Goal: Information Seeking & Learning: Check status

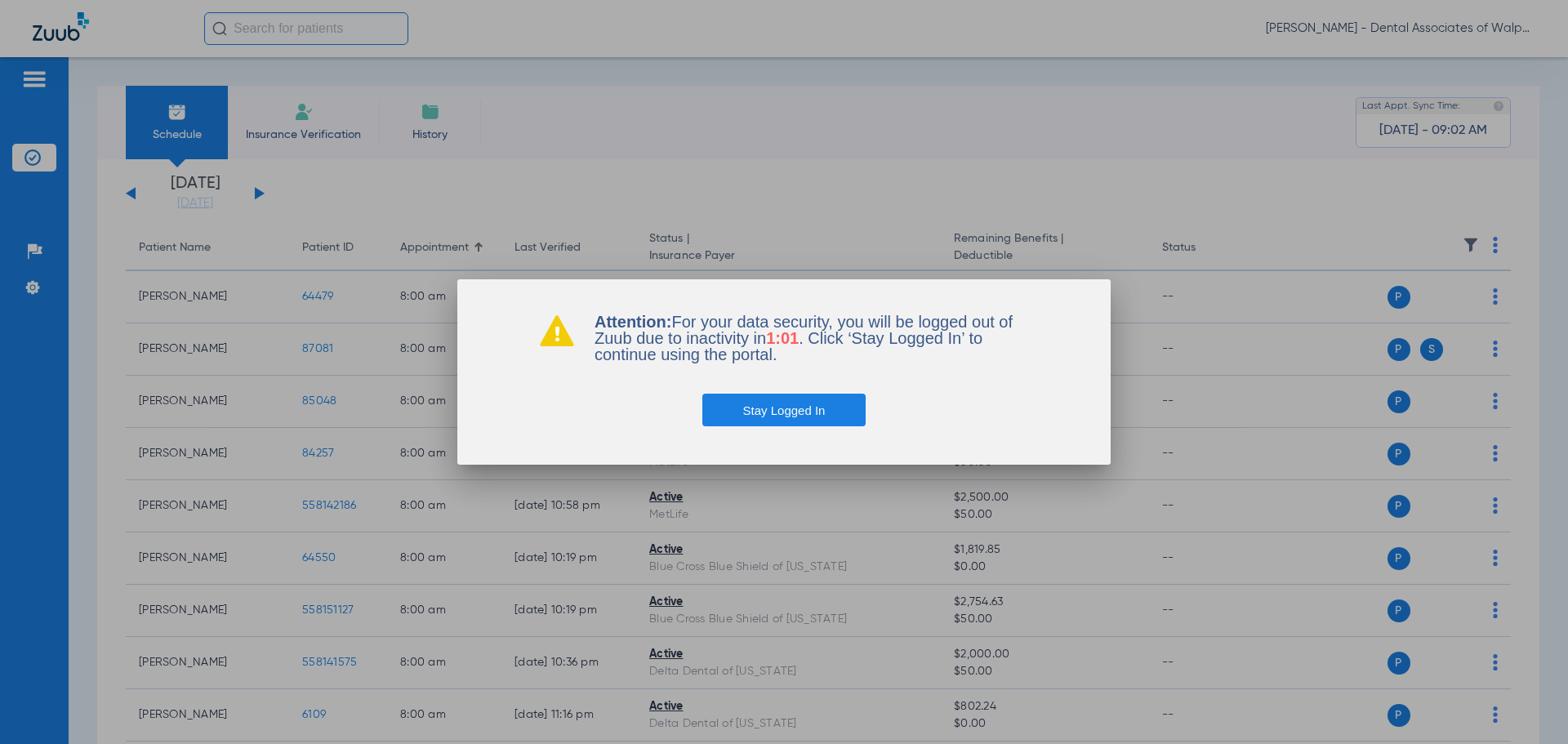
click at [757, 412] on button "Stay Logged In" at bounding box center [784, 410] width 164 height 33
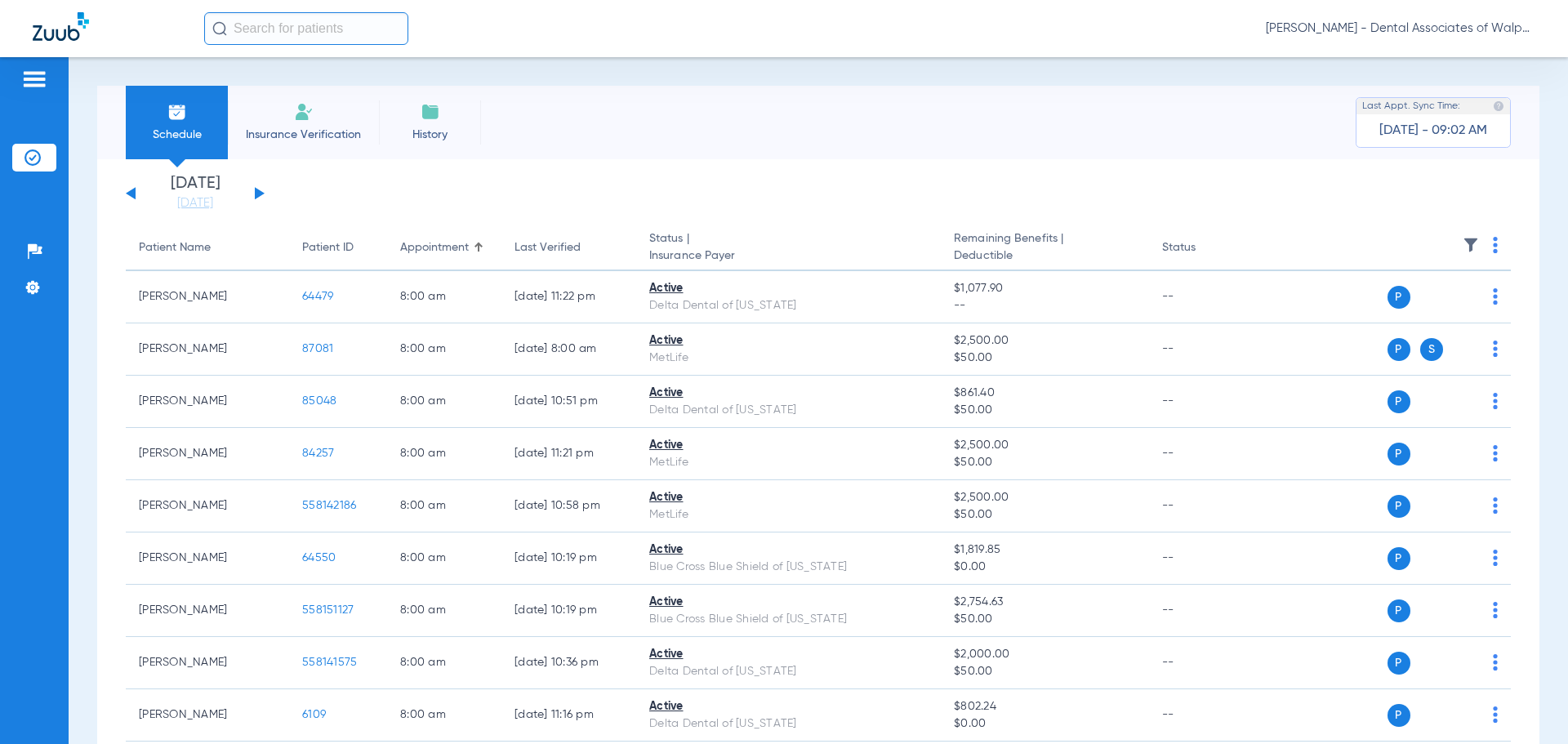
drag, startPoint x: 230, startPoint y: 42, endPoint x: 246, endPoint y: 29, distance: 20.6
click at [230, 42] on input "text" at bounding box center [305, 29] width 204 height 33
click at [252, 25] on input "text" at bounding box center [305, 29] width 204 height 33
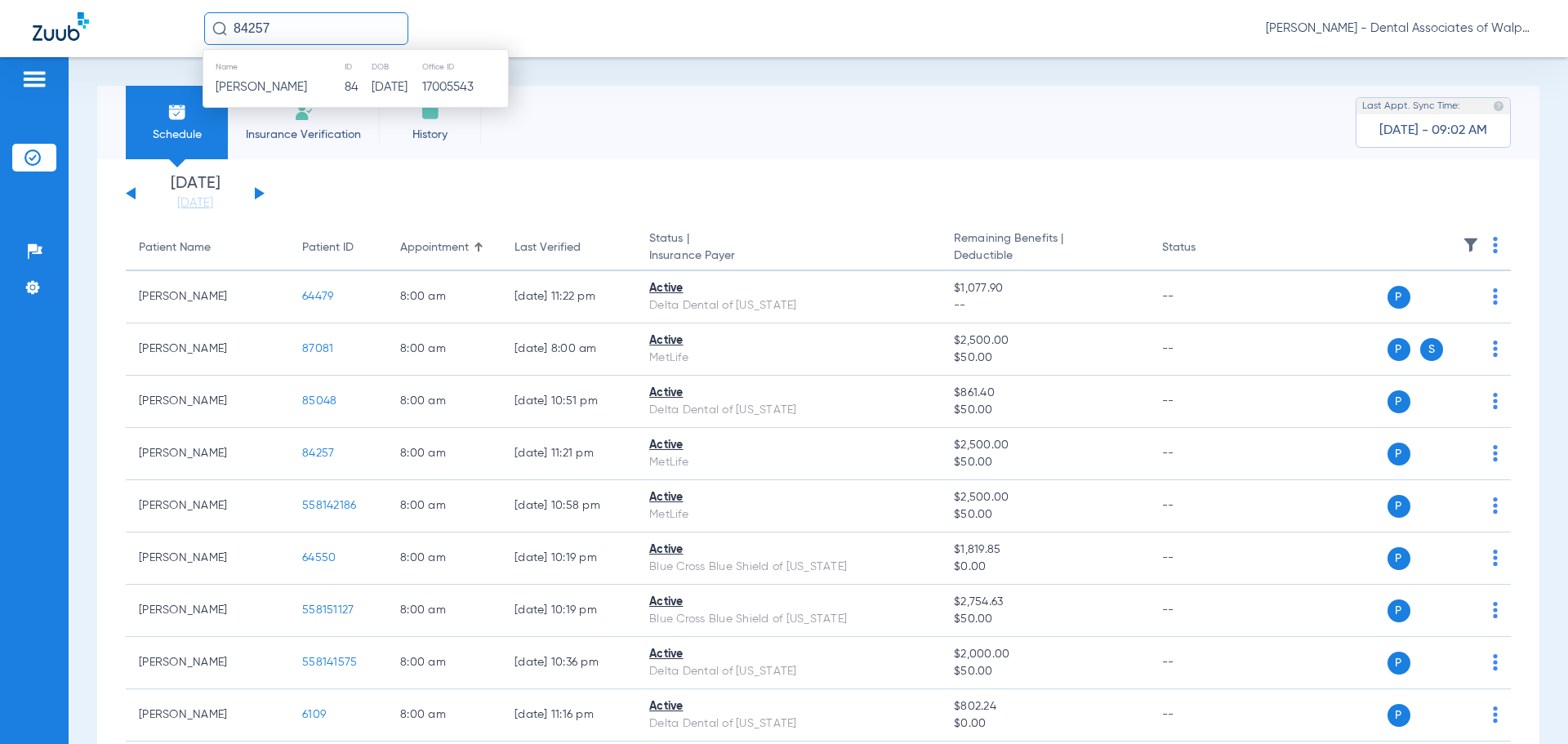
type input "84257"
click at [269, 89] on span "[PERSON_NAME]" at bounding box center [261, 87] width 92 height 13
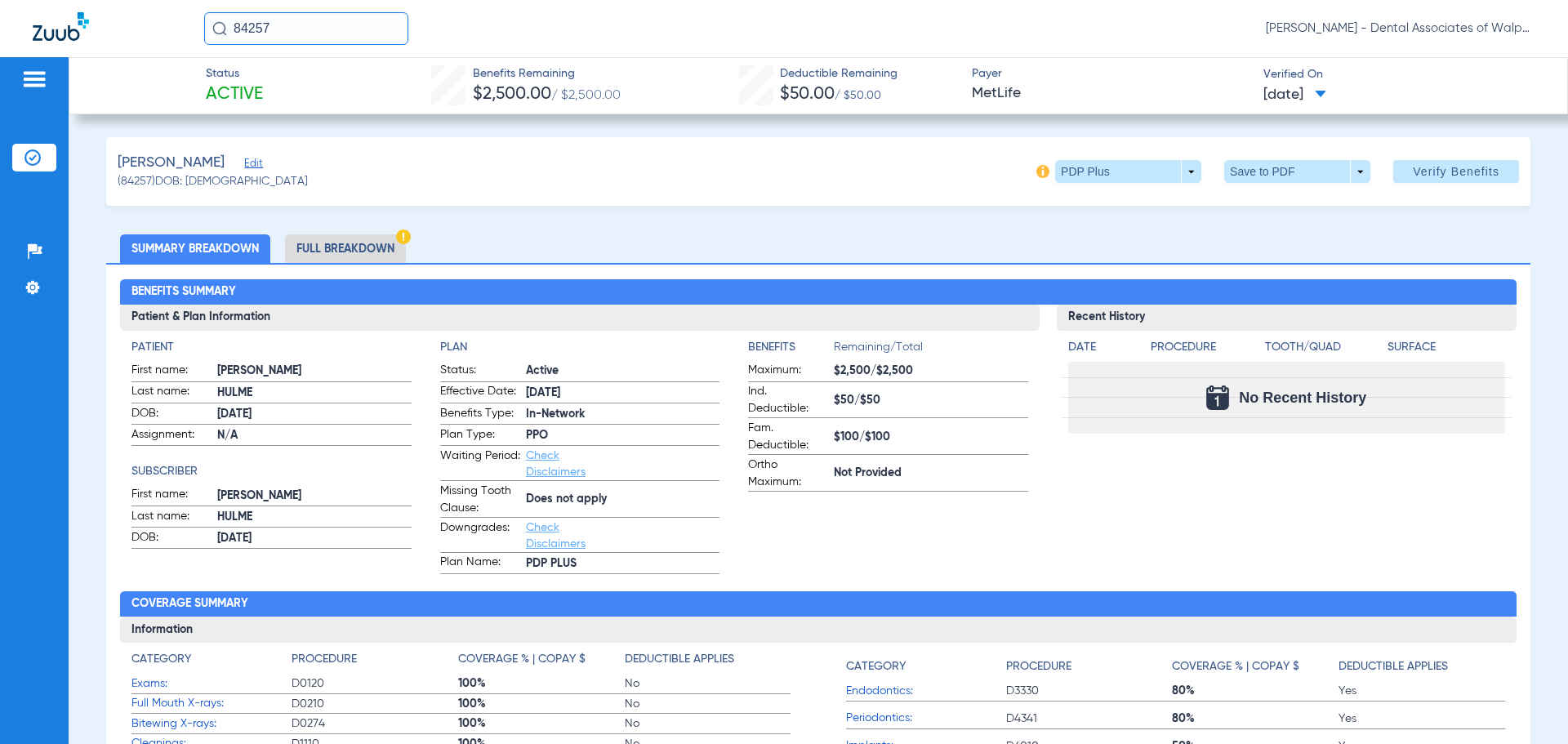
drag, startPoint x: 276, startPoint y: 29, endPoint x: 125, endPoint y: -2, distance: 154.1
click at [125, 0] on html "84257 [PERSON_NAME] - Dental Associates of Walpole Patients Insurance Verificat…" at bounding box center [784, 372] width 1568 height 744
type input "57069"
click at [257, 87] on span "[PERSON_NAME]" at bounding box center [261, 87] width 92 height 13
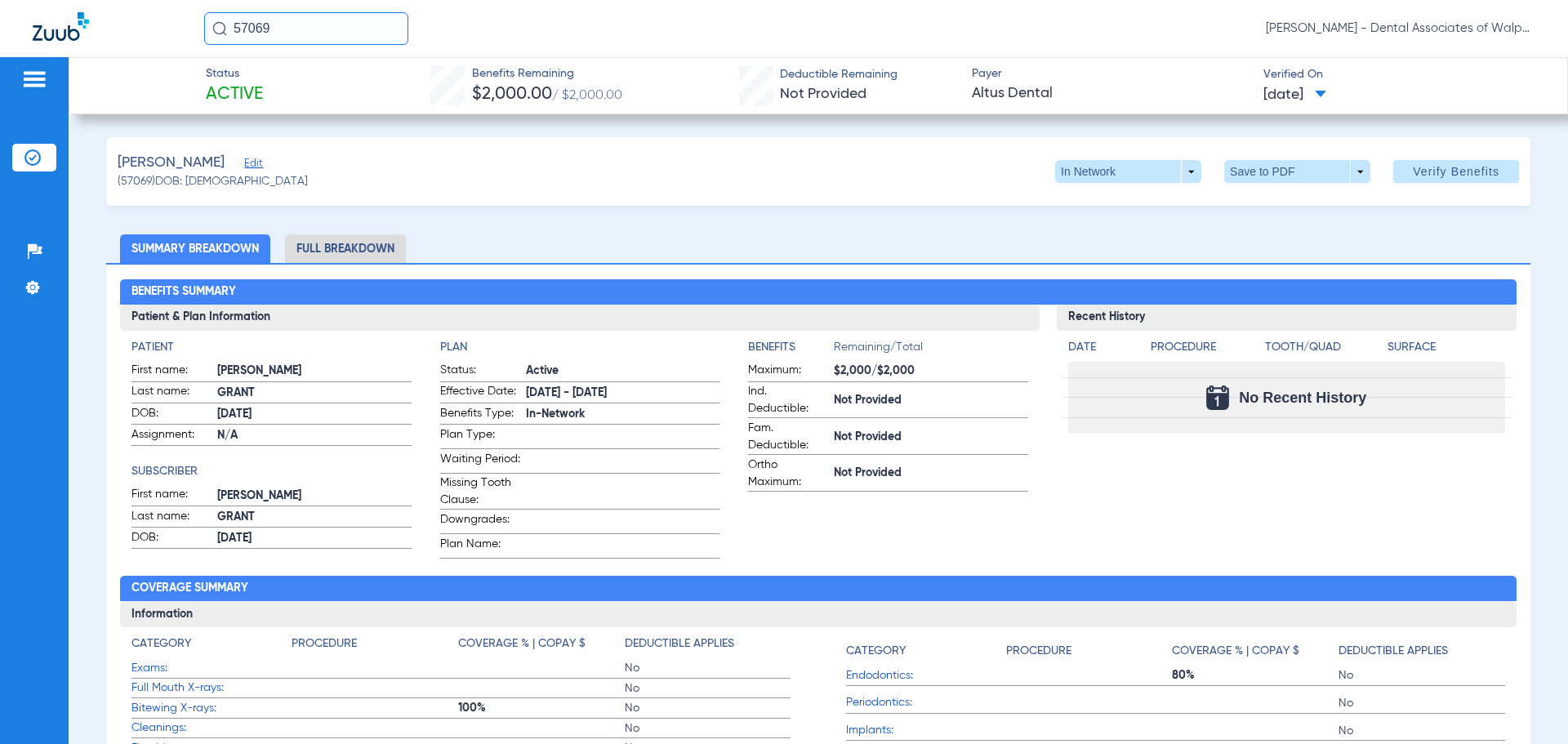
drag, startPoint x: 232, startPoint y: 8, endPoint x: 0, endPoint y: -60, distance: 241.8
click at [0, 0] on html "57069 [PERSON_NAME] - Dental Associates of Walpole Patients Insurance Verificat…" at bounding box center [784, 372] width 1568 height 744
type input "558149775"
click at [266, 91] on span "[PERSON_NAME]" at bounding box center [261, 87] width 92 height 13
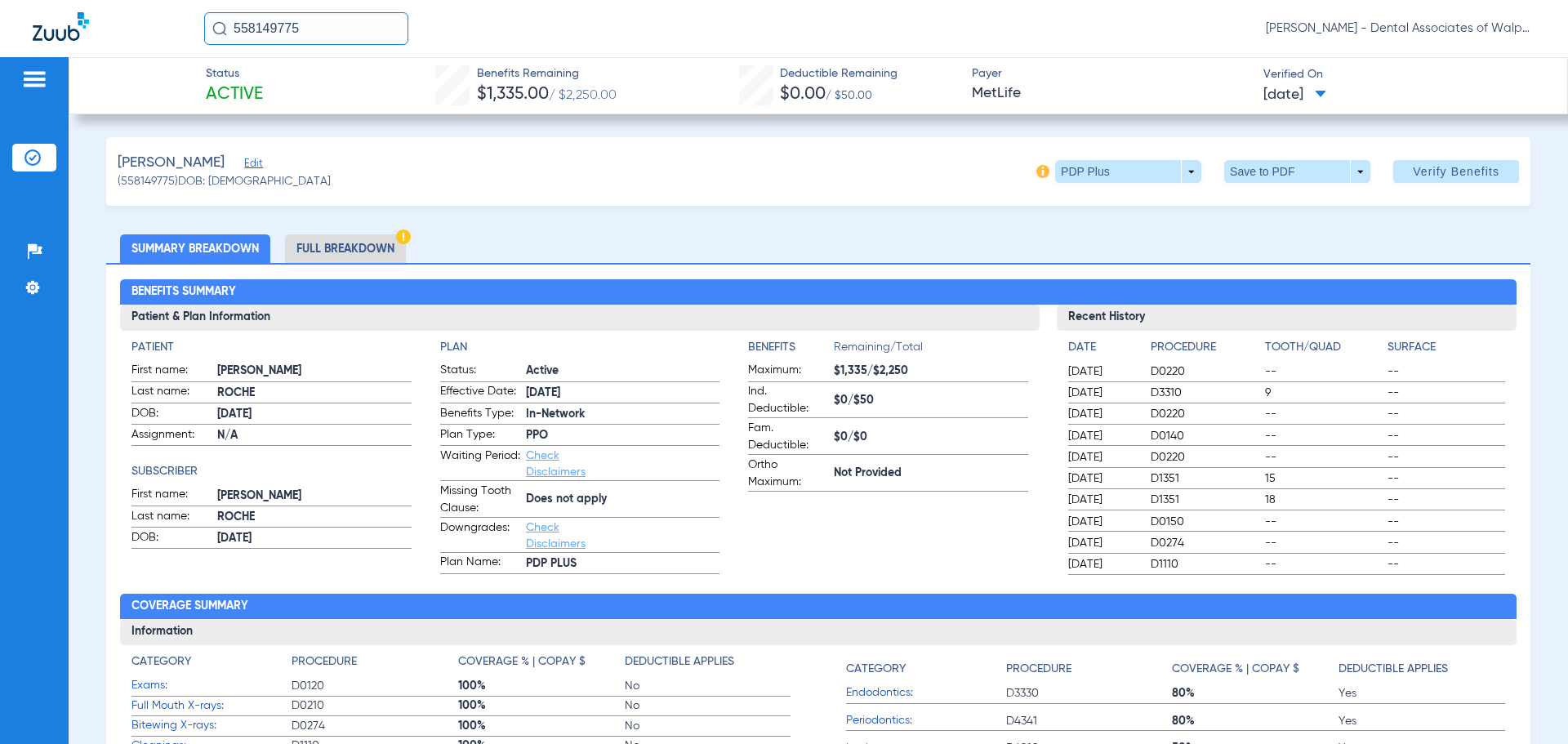
drag, startPoint x: 328, startPoint y: 26, endPoint x: 94, endPoint y: -28, distance: 240.1
click at [94, 0] on html "558149775 [PERSON_NAME] - Dental Associates of Walpole Patients Insurance Verif…" at bounding box center [784, 372] width 1568 height 744
type input "72815"
click at [247, 87] on span "[PERSON_NAME]" at bounding box center [261, 87] width 92 height 13
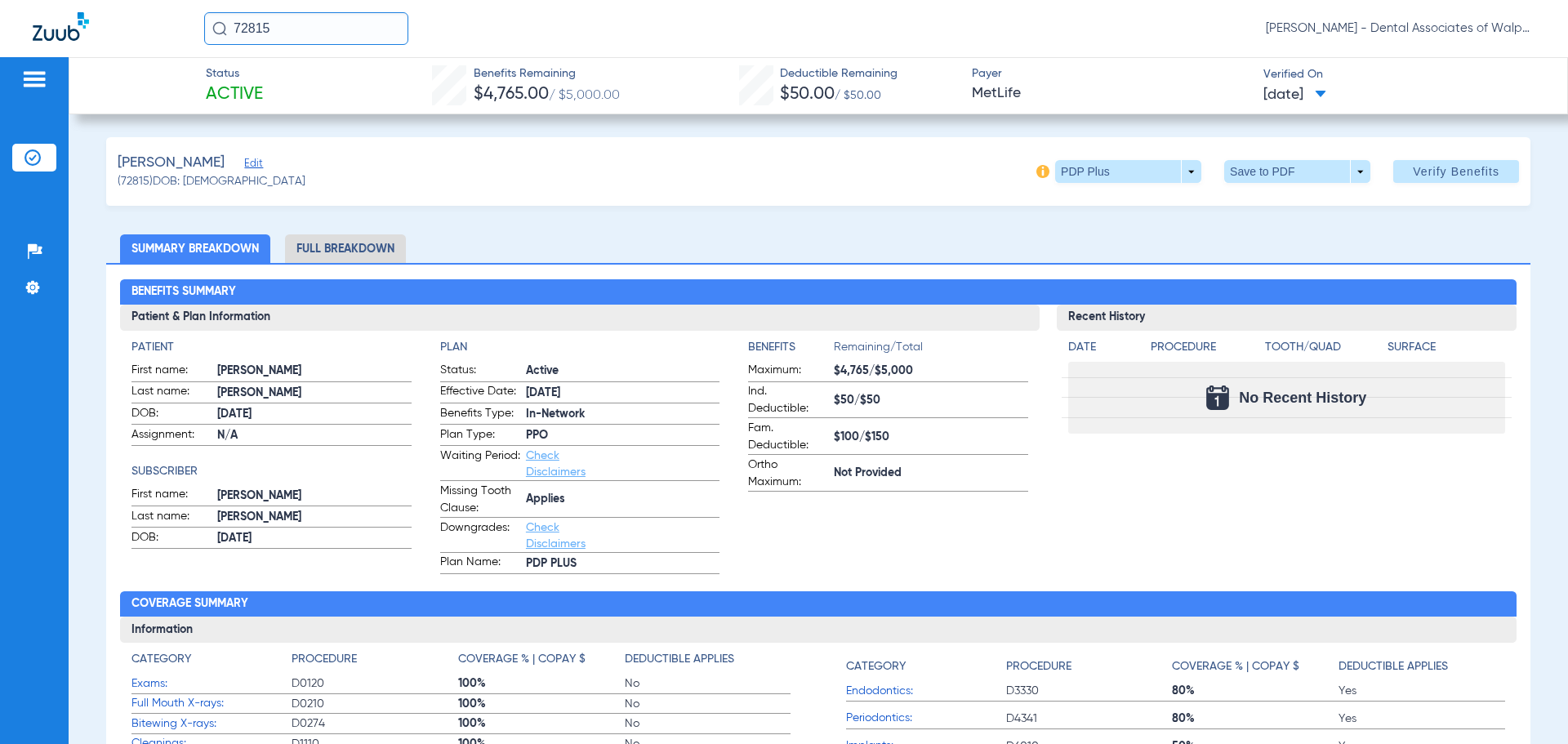
click at [53, 0] on html "72815 [PERSON_NAME] - Dental Associates of Walpole Patients Insurance Verificat…" at bounding box center [784, 372] width 1568 height 744
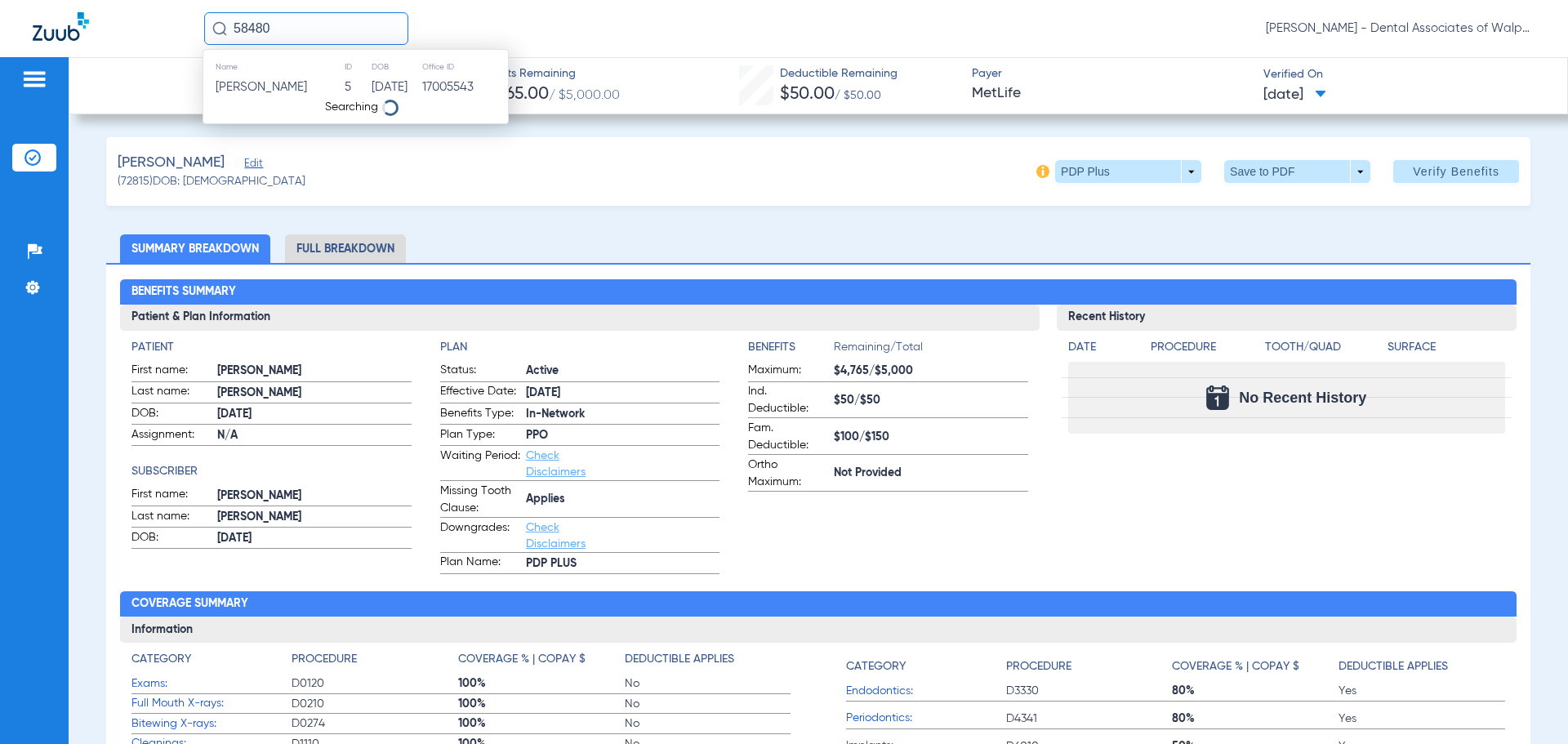
type input "58480"
click at [258, 90] on span "[PERSON_NAME]" at bounding box center [261, 87] width 92 height 13
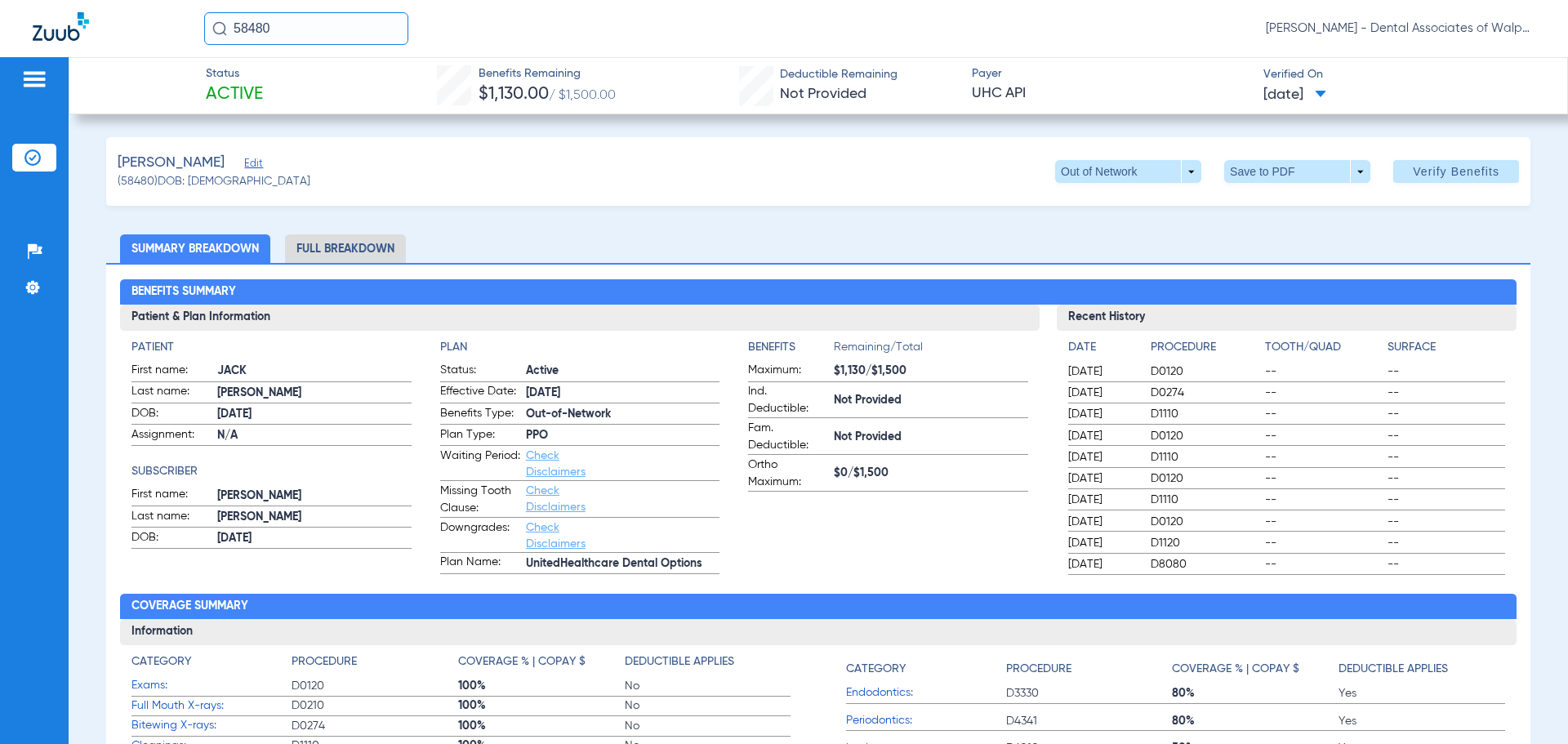
drag, startPoint x: 203, startPoint y: 1, endPoint x: 153, endPoint y: -3, distance: 50.2
click at [153, 0] on html "58480 [PERSON_NAME] - Dental Associates of Walpole Patients Insurance Verificat…" at bounding box center [784, 372] width 1568 height 744
type input "558146842"
click at [299, 88] on span "[PERSON_NAME]" at bounding box center [261, 87] width 92 height 13
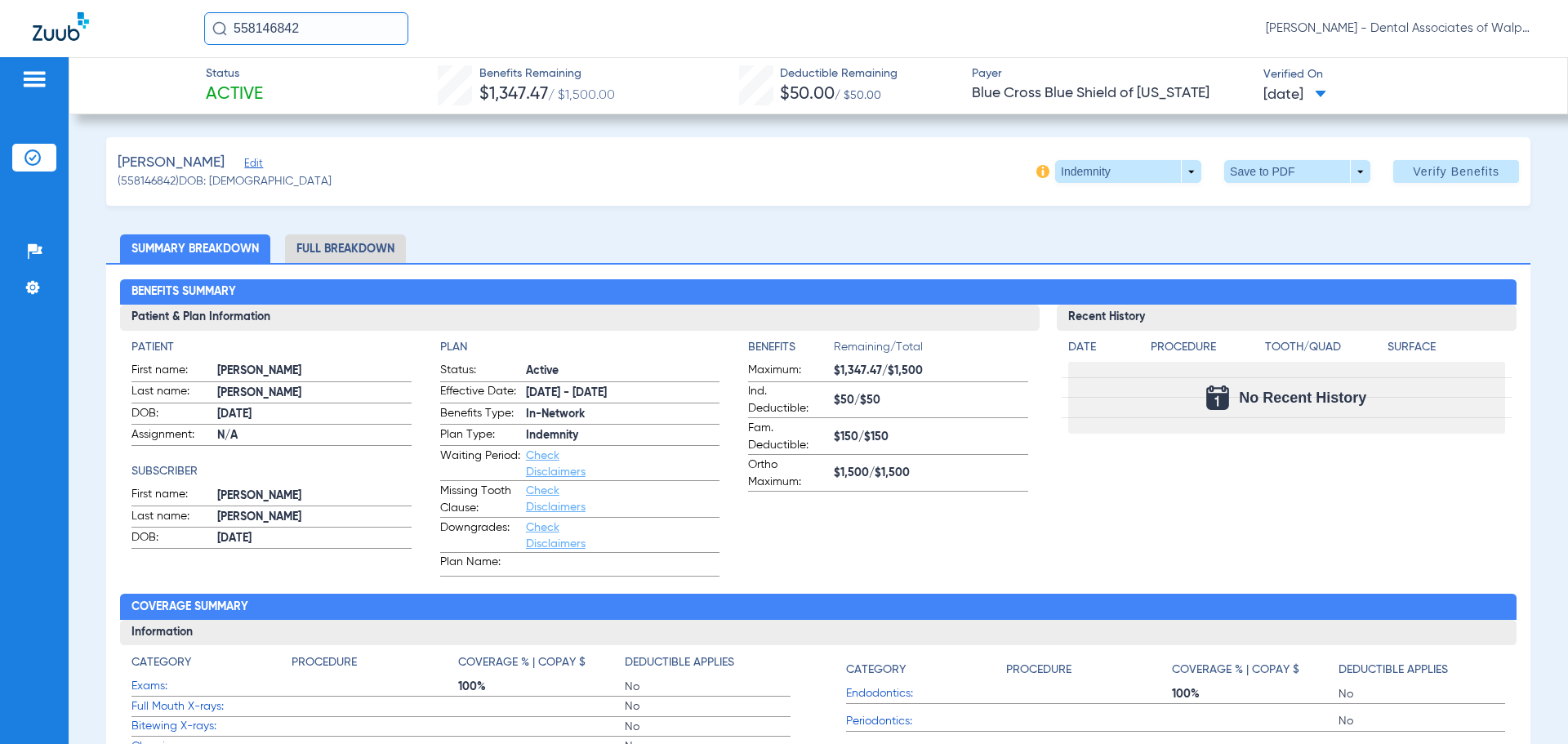
drag, startPoint x: 136, startPoint y: 5, endPoint x: 79, endPoint y: 2, distance: 57.1
click at [79, 2] on div "558146842 [PERSON_NAME] - Dental Associates of Walpole" at bounding box center [784, 28] width 1568 height 57
type input "558143541"
click at [271, 83] on span "[PERSON_NAME]" at bounding box center [261, 87] width 92 height 13
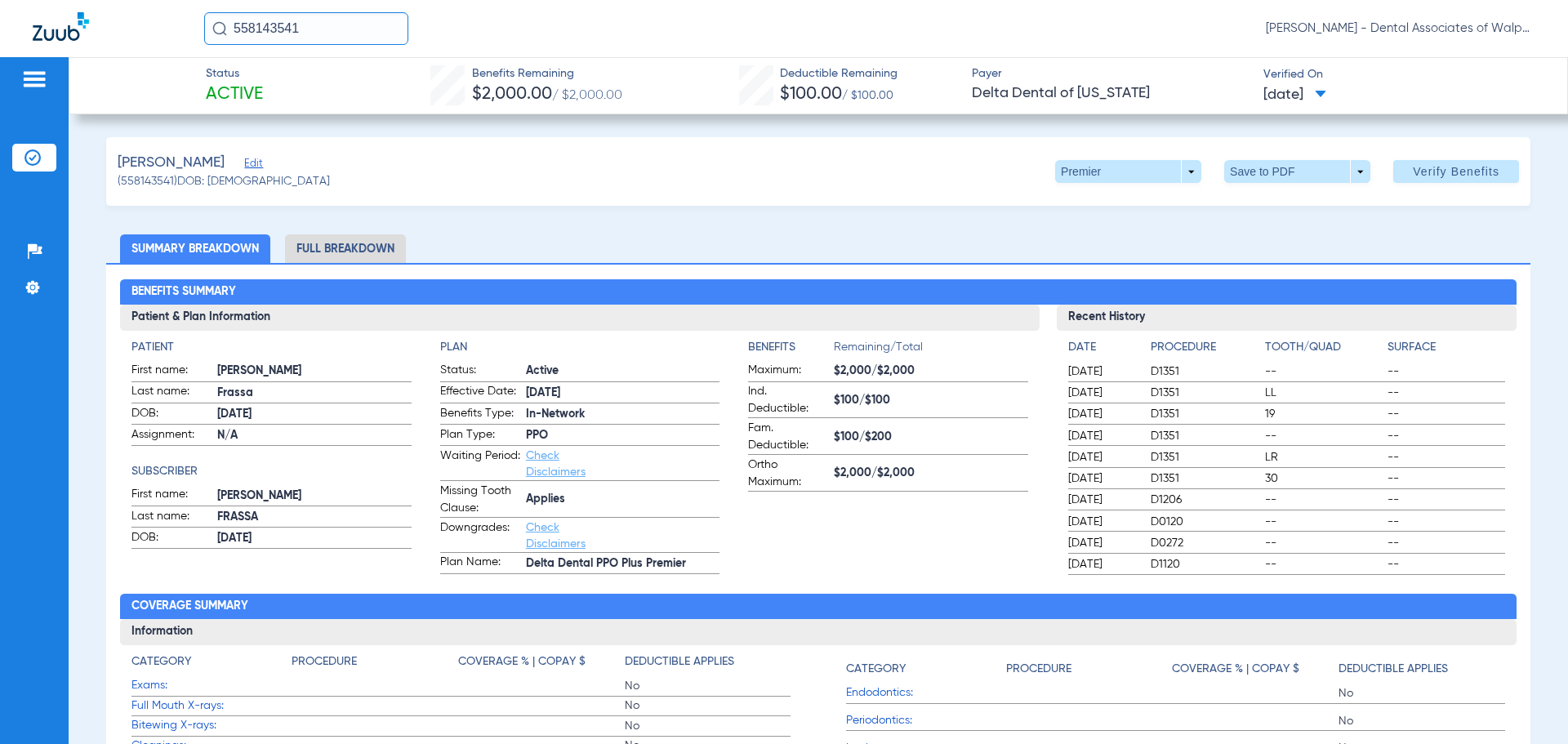
drag, startPoint x: 299, startPoint y: 31, endPoint x: 160, endPoint y: 2, distance: 142.0
click at [160, 2] on div "558143541 [PERSON_NAME] - Dental Associates of Walpole" at bounding box center [784, 28] width 1568 height 57
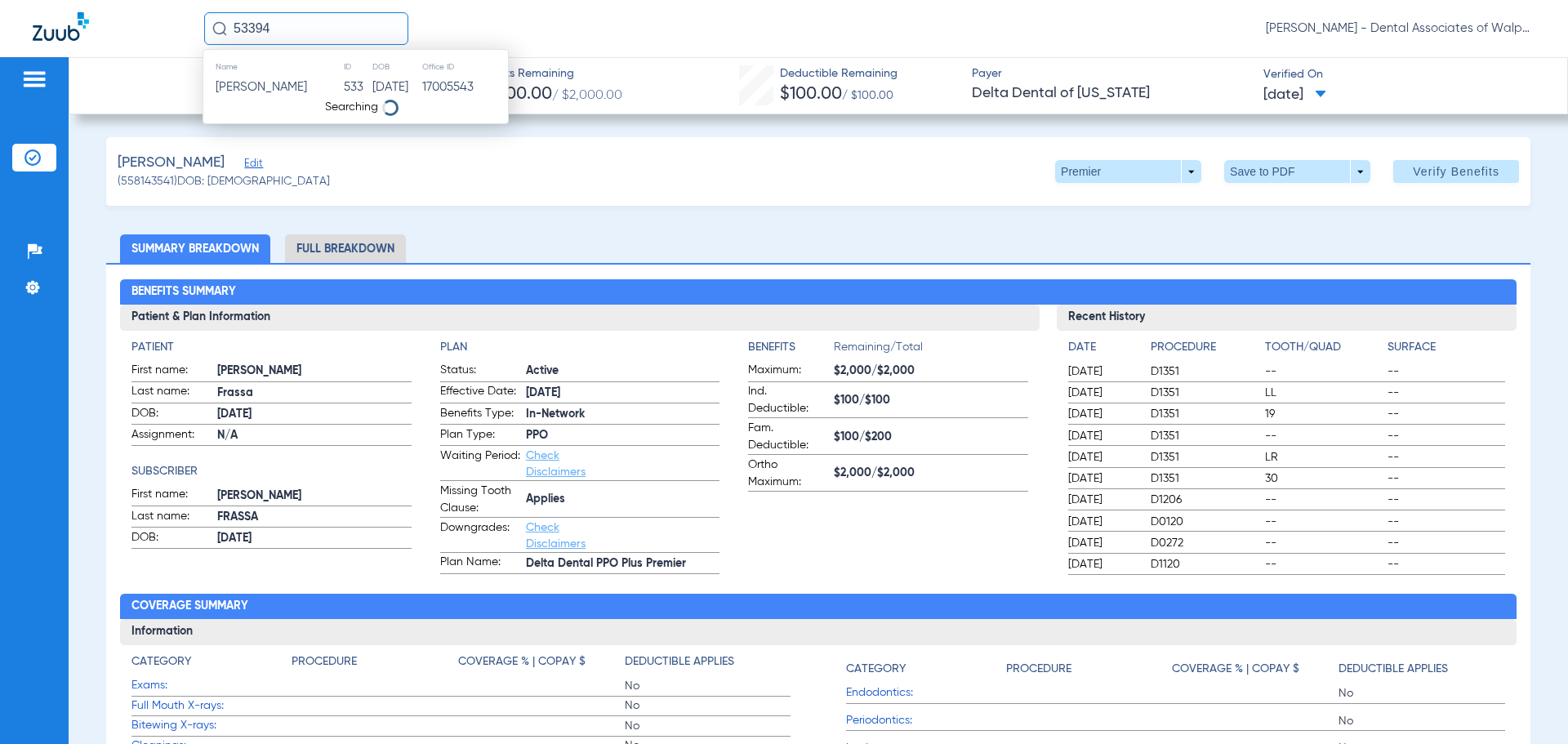
type input "53394"
click at [261, 87] on span "[PERSON_NAME]" at bounding box center [261, 87] width 92 height 13
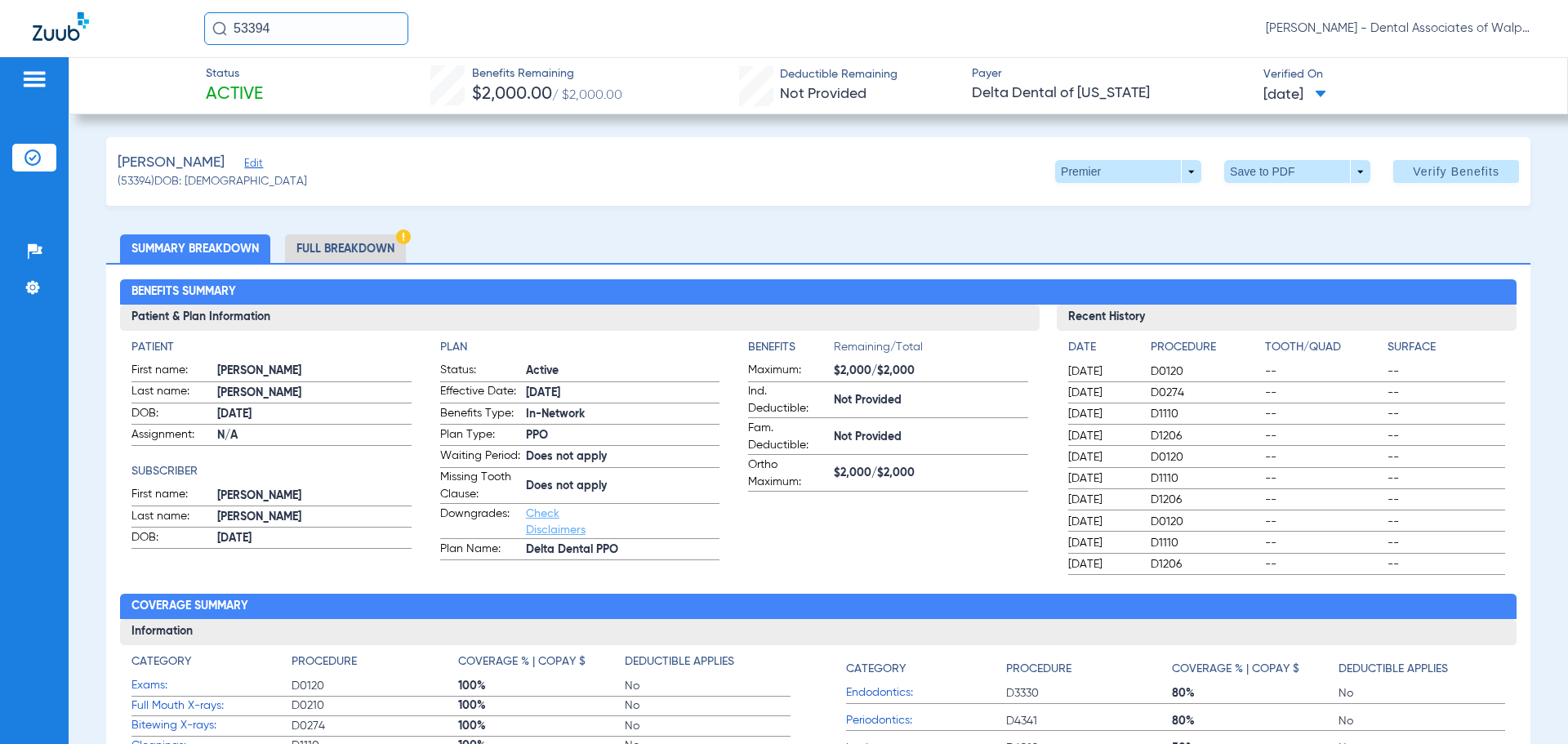
click at [111, 0] on html "53394 [PERSON_NAME] - Dental Associates of Walpole Patients Insurance Verificat…" at bounding box center [784, 372] width 1568 height 744
type input "62265"
click at [267, 82] on span "[PERSON_NAME]" at bounding box center [261, 87] width 92 height 13
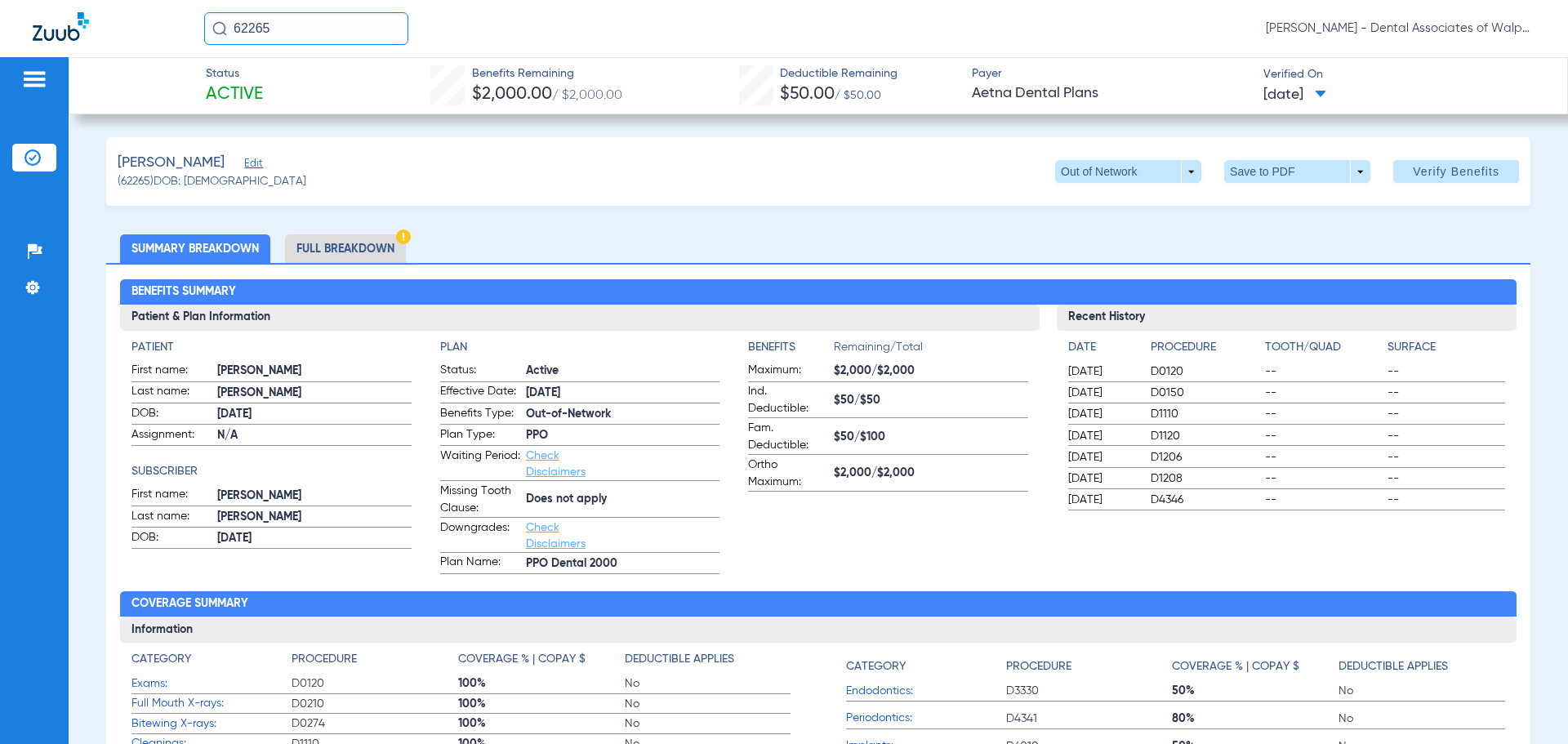
drag, startPoint x: 327, startPoint y: 36, endPoint x: 158, endPoint y: 8, distance: 171.3
click at [158, 8] on div "62265 [PERSON_NAME] - Dental Associates of Walpole" at bounding box center [784, 28] width 1568 height 57
click at [242, 28] on input "text" at bounding box center [305, 29] width 204 height 33
type input "78783"
click at [241, 93] on span "[PERSON_NAME]" at bounding box center [261, 87] width 92 height 13
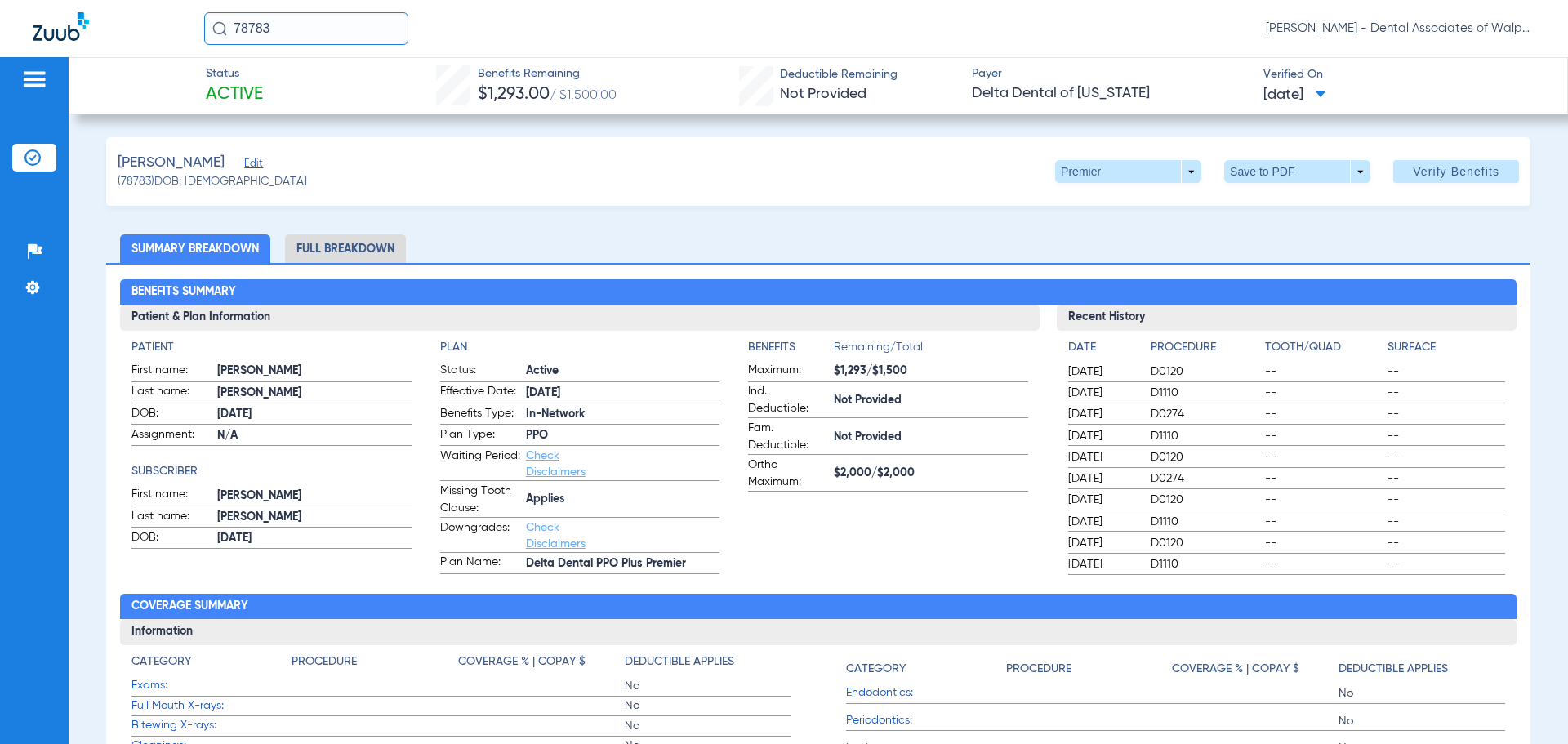
drag, startPoint x: 276, startPoint y: 23, endPoint x: 189, endPoint y: -10, distance: 93.0
click at [189, 0] on html "78783 [PERSON_NAME] - Dental Associates of Walpole Patients Insurance Verificat…" at bounding box center [784, 372] width 1568 height 744
type input "42200"
click at [278, 87] on span "[PERSON_NAME]" at bounding box center [261, 87] width 92 height 13
drag, startPoint x: 280, startPoint y: 25, endPoint x: 186, endPoint y: -8, distance: 99.6
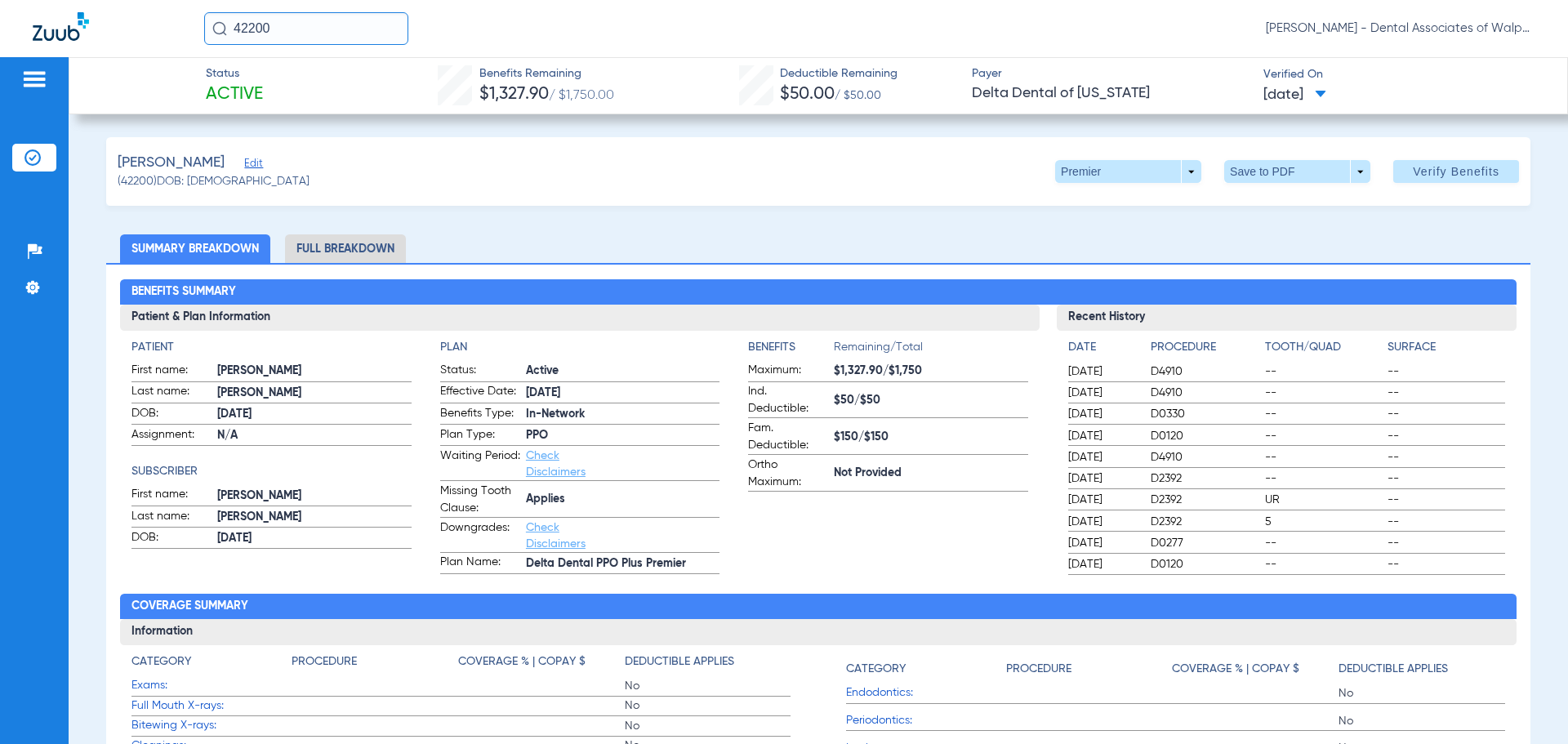
click at [186, 0] on html "42200 [PERSON_NAME] - Dental Associates of Walpole Patients Insurance Verificat…" at bounding box center [784, 372] width 1568 height 744
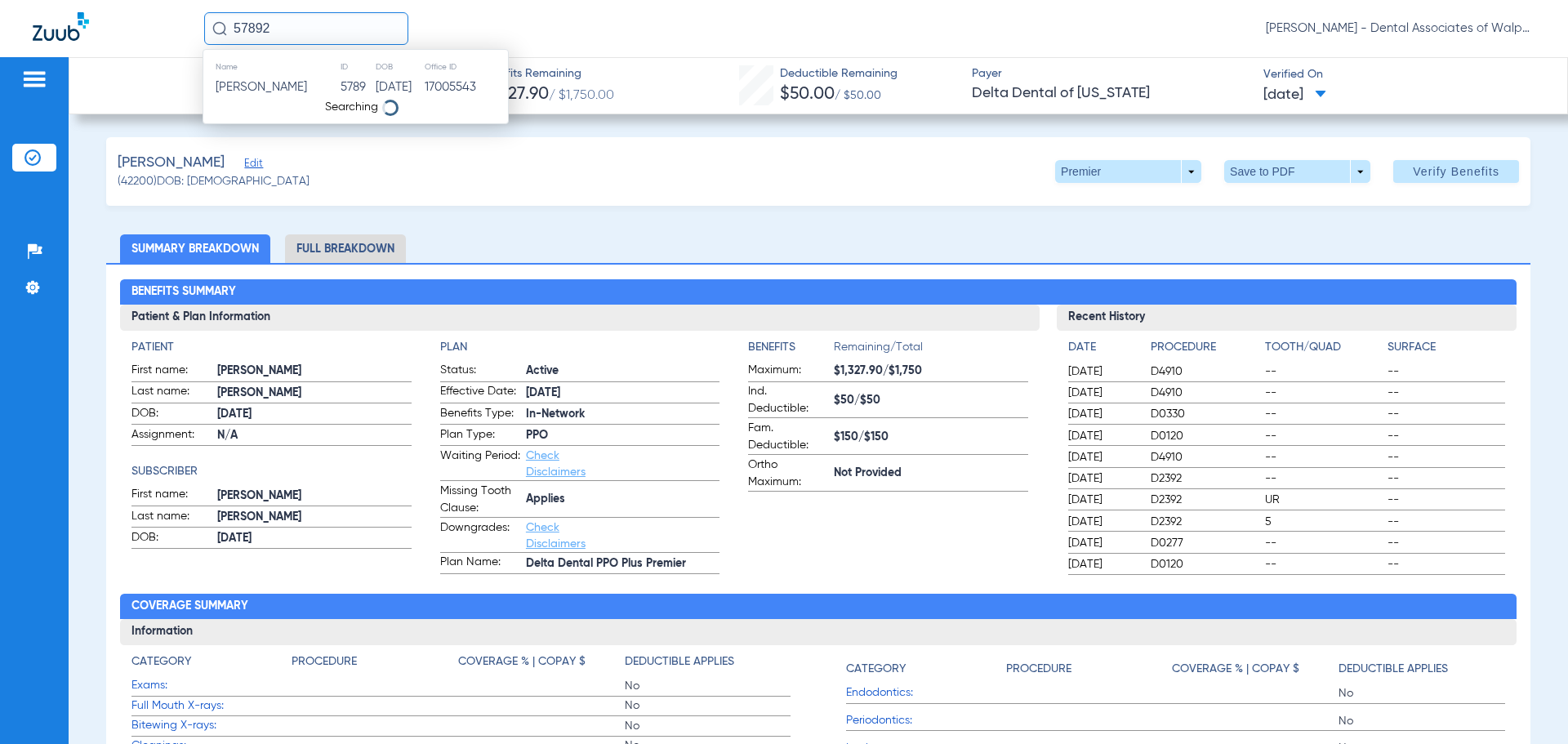
type input "57892"
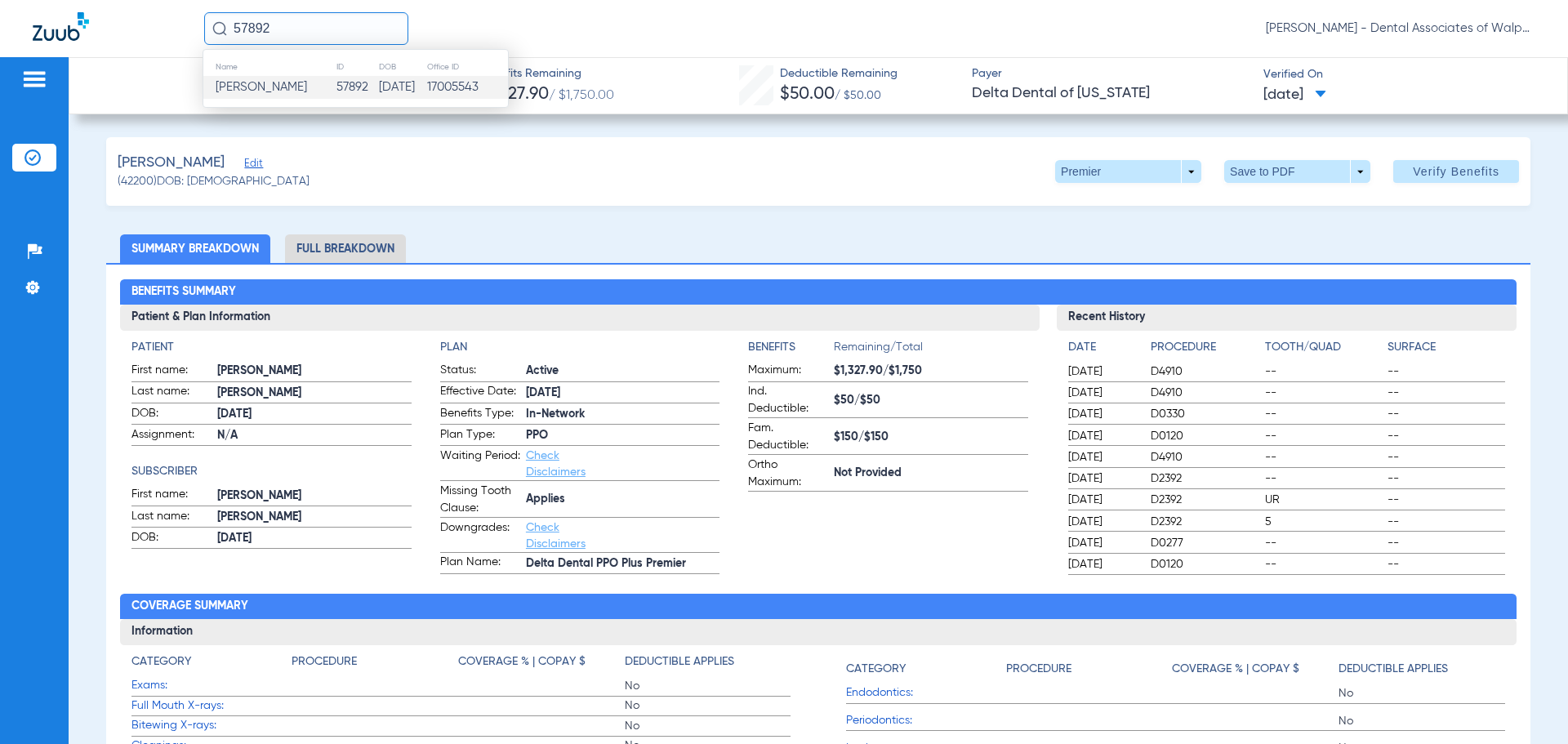
click at [251, 90] on span "[PERSON_NAME]" at bounding box center [261, 87] width 92 height 13
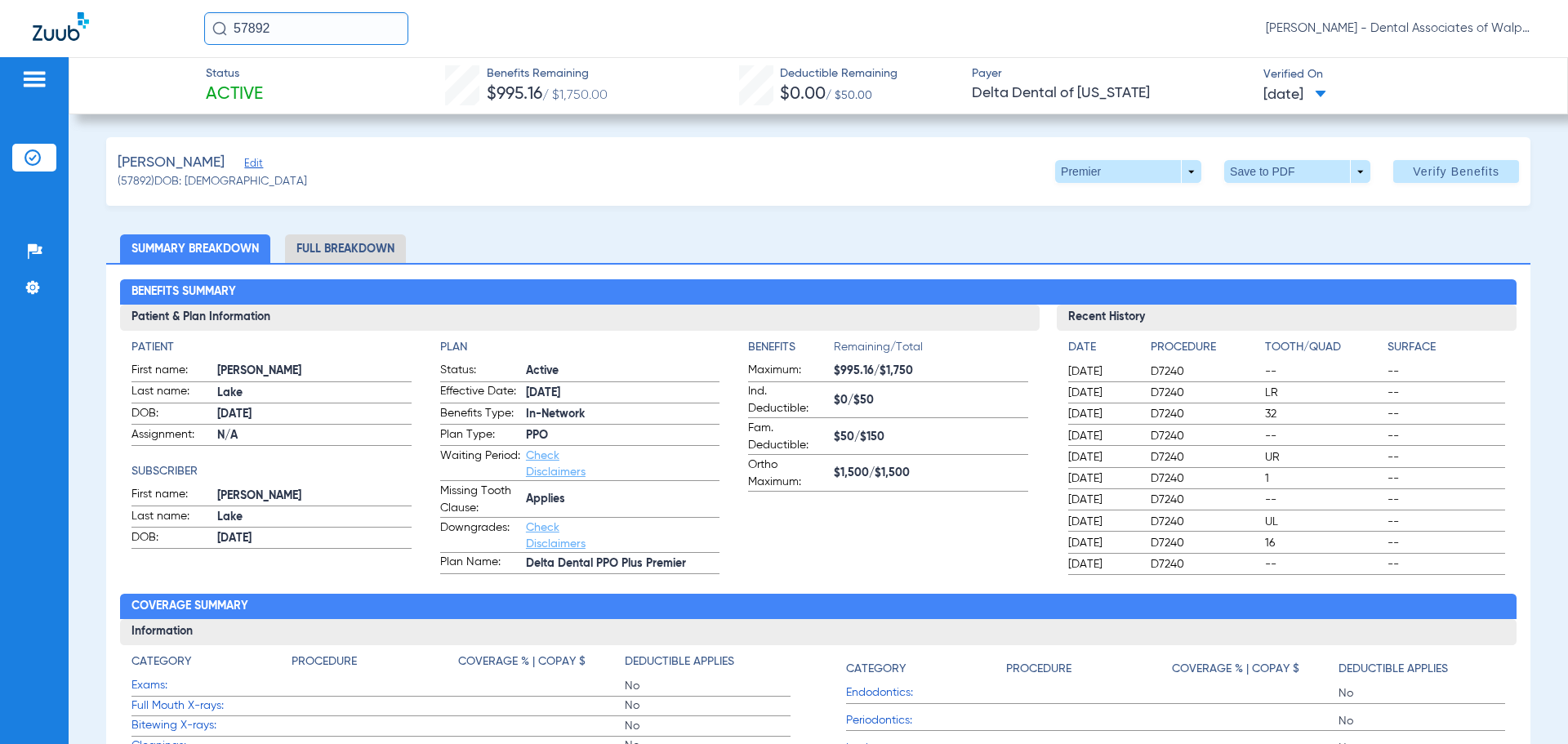
drag, startPoint x: 305, startPoint y: 18, endPoint x: 179, endPoint y: -9, distance: 128.9
click at [179, 0] on html "57892 [PERSON_NAME] - Dental Associates of Walpole Patients Insurance Verificat…" at bounding box center [784, 372] width 1568 height 744
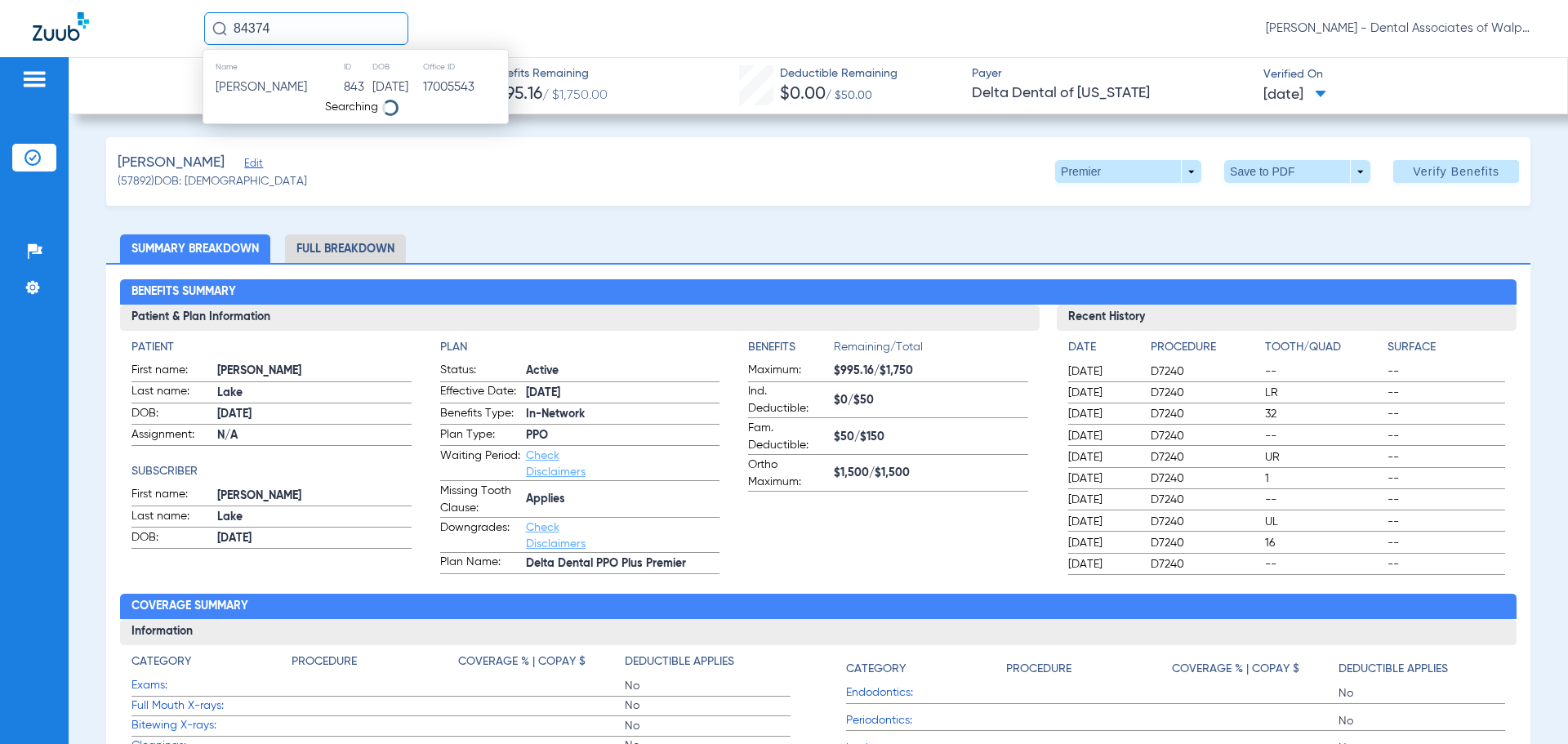
type input "84374"
click at [245, 88] on span "[PERSON_NAME]" at bounding box center [261, 87] width 92 height 13
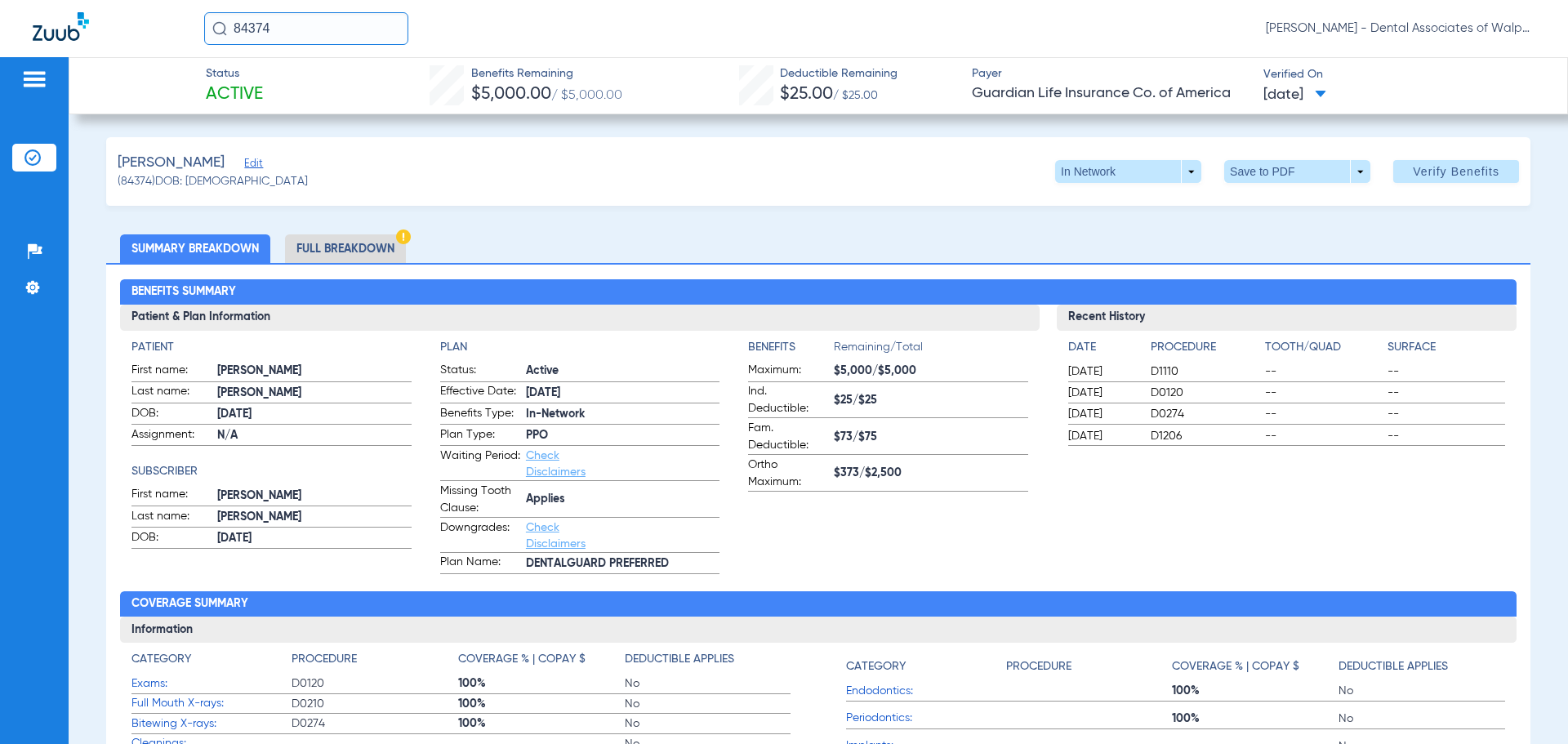
drag, startPoint x: 315, startPoint y: 31, endPoint x: 120, endPoint y: -16, distance: 200.6
click at [120, 0] on html "84374 [PERSON_NAME] - Dental Associates of Walpole Patients Insurance Verificat…" at bounding box center [784, 372] width 1568 height 744
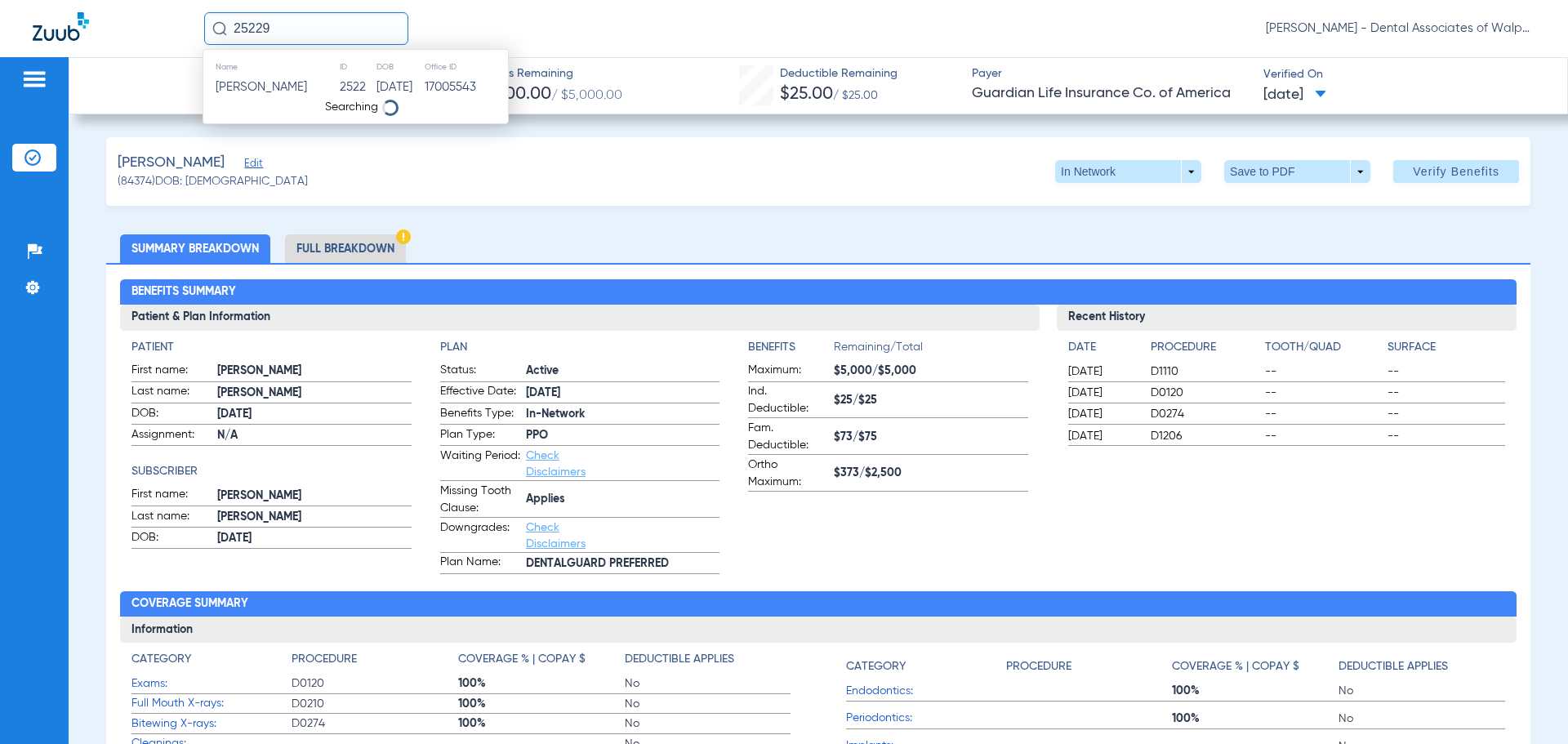
type input "25229"
click at [295, 89] on span "[PERSON_NAME]" at bounding box center [261, 87] width 92 height 13
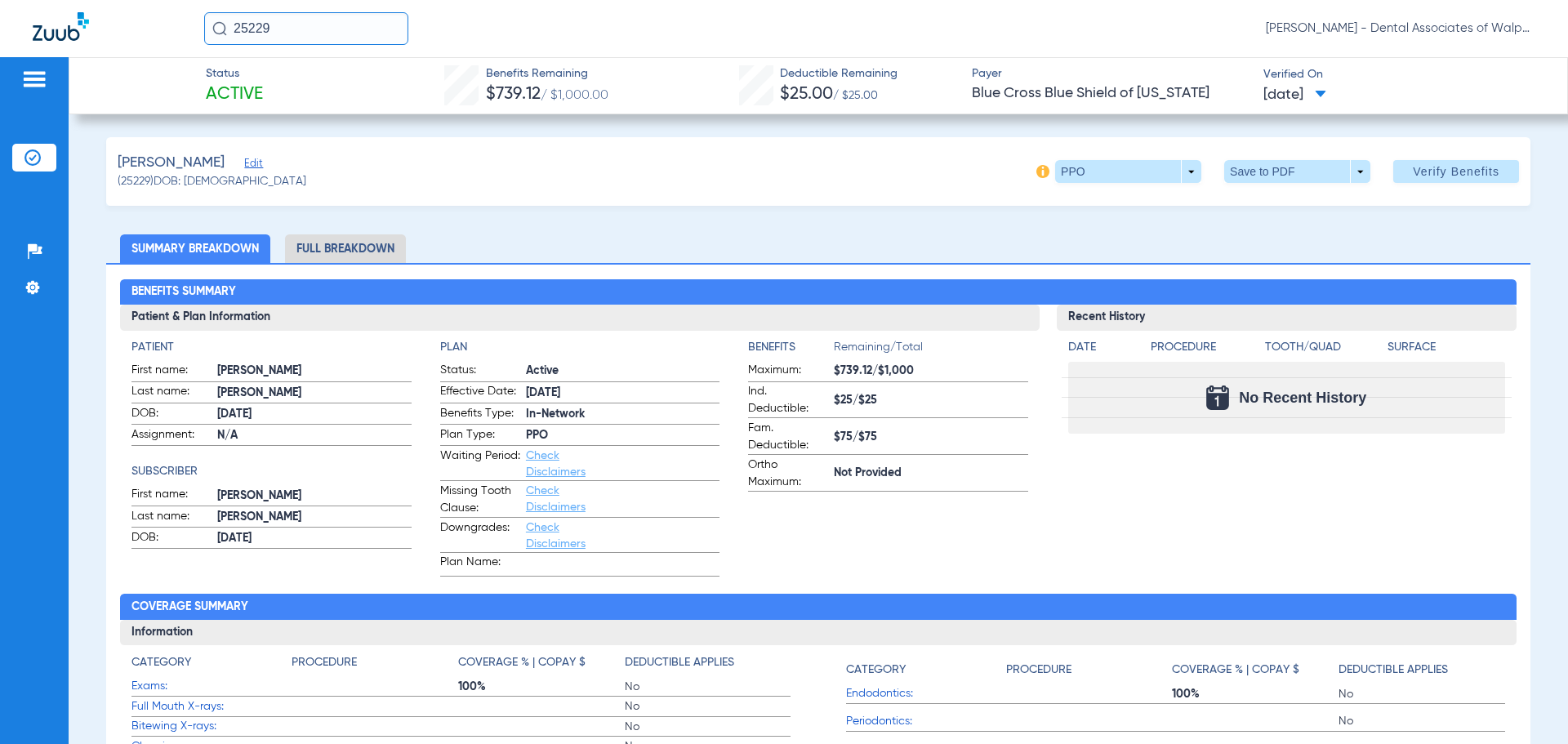
drag, startPoint x: 285, startPoint y: 30, endPoint x: 137, endPoint y: 14, distance: 148.9
click at [128, 17] on div "25229 [PERSON_NAME] - Dental Associates of Walpole" at bounding box center [784, 28] width 1568 height 57
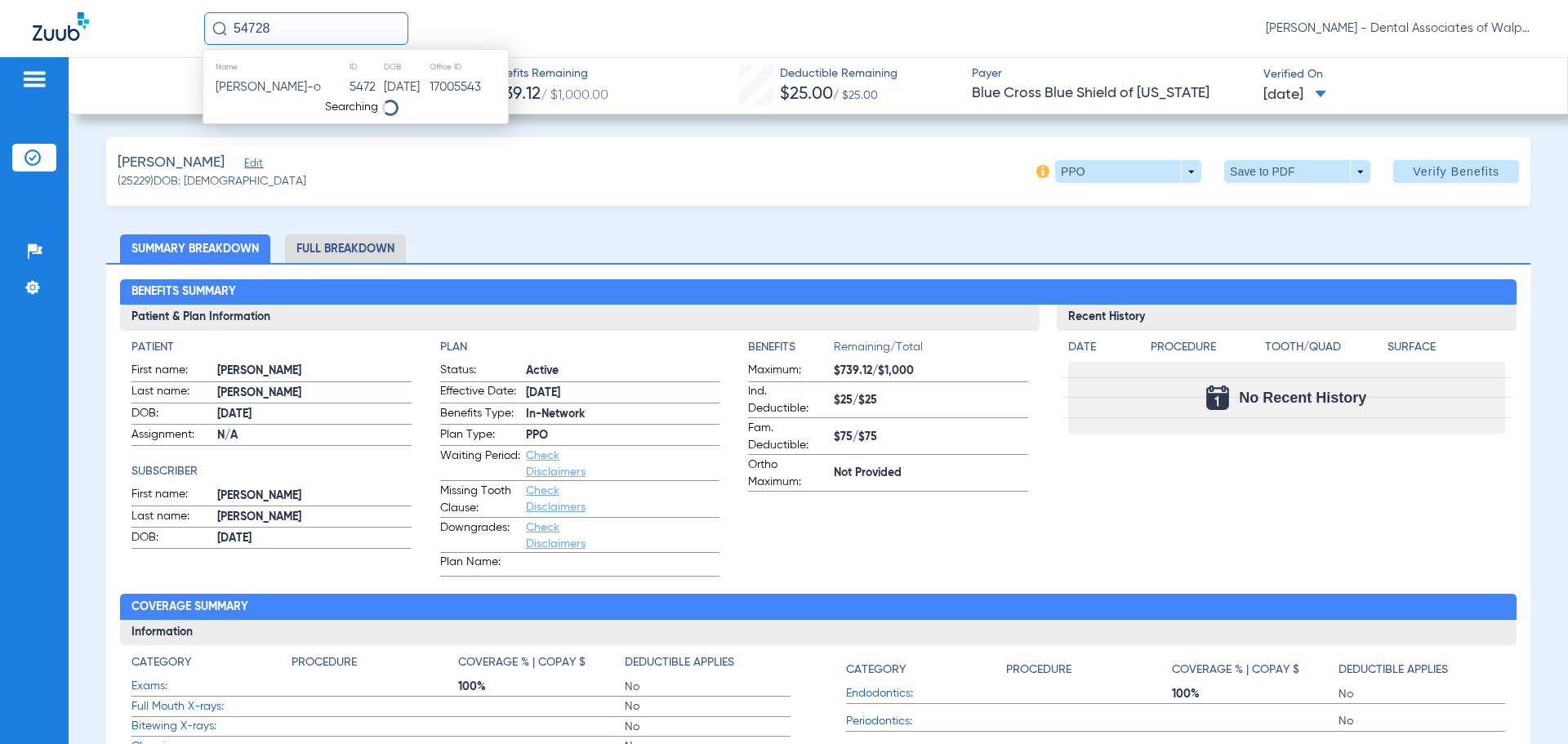
type input "54728"
click at [256, 91] on span "[PERSON_NAME]" at bounding box center [261, 87] width 92 height 13
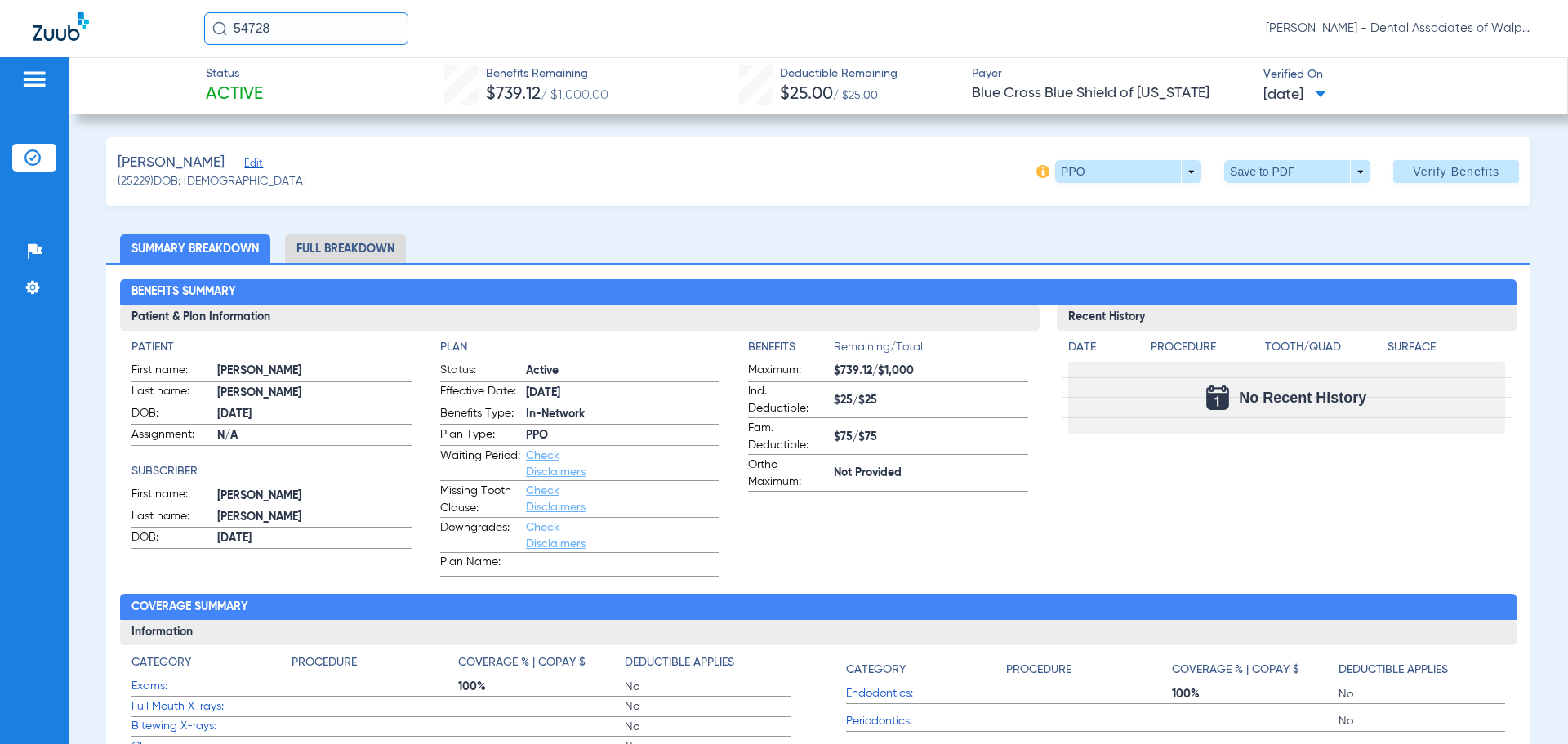
drag, startPoint x: 289, startPoint y: 32, endPoint x: 217, endPoint y: 28, distance: 72.1
click at [217, 28] on div "54728" at bounding box center [305, 29] width 204 height 33
type input "558149922"
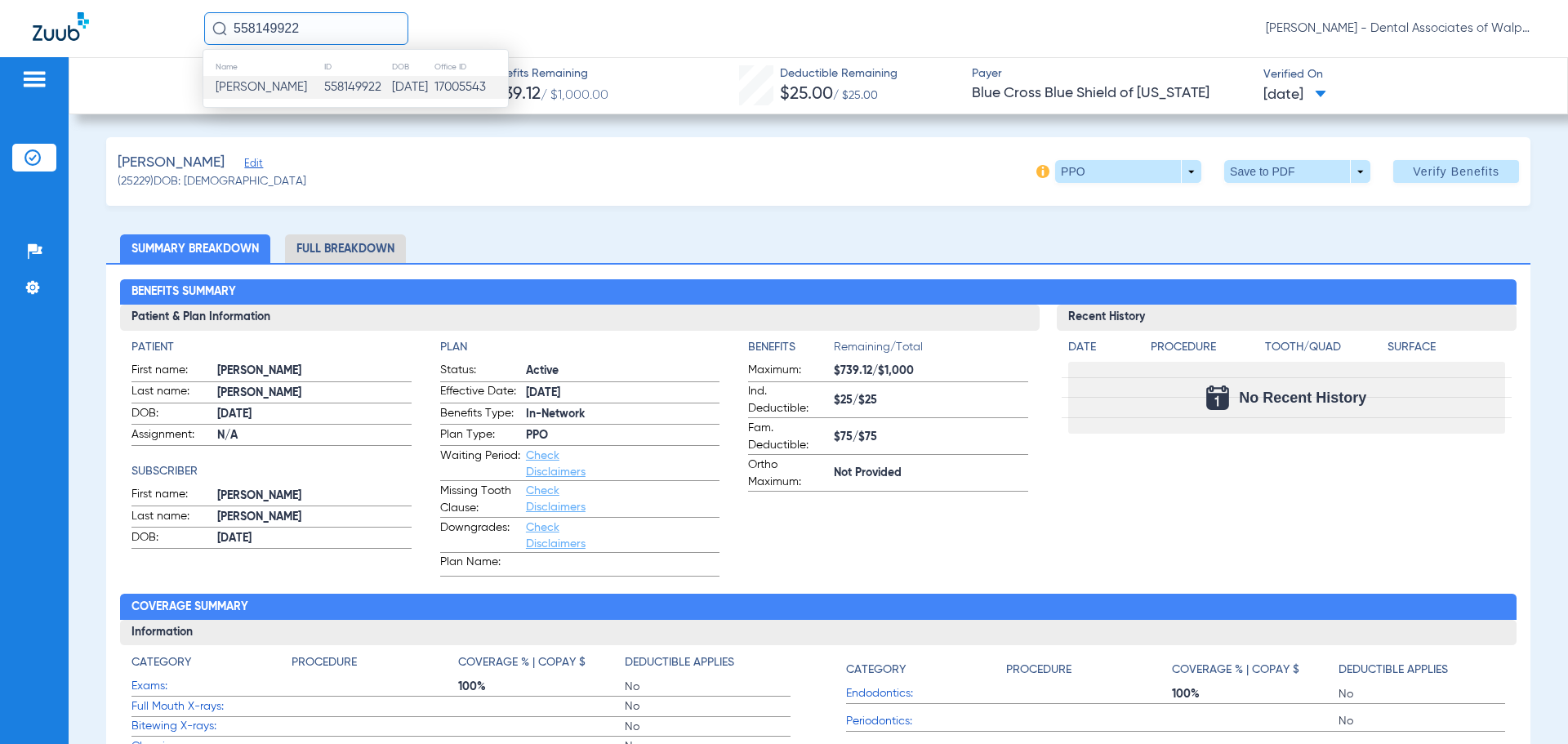
click at [255, 87] on span "[PERSON_NAME]" at bounding box center [261, 87] width 92 height 13
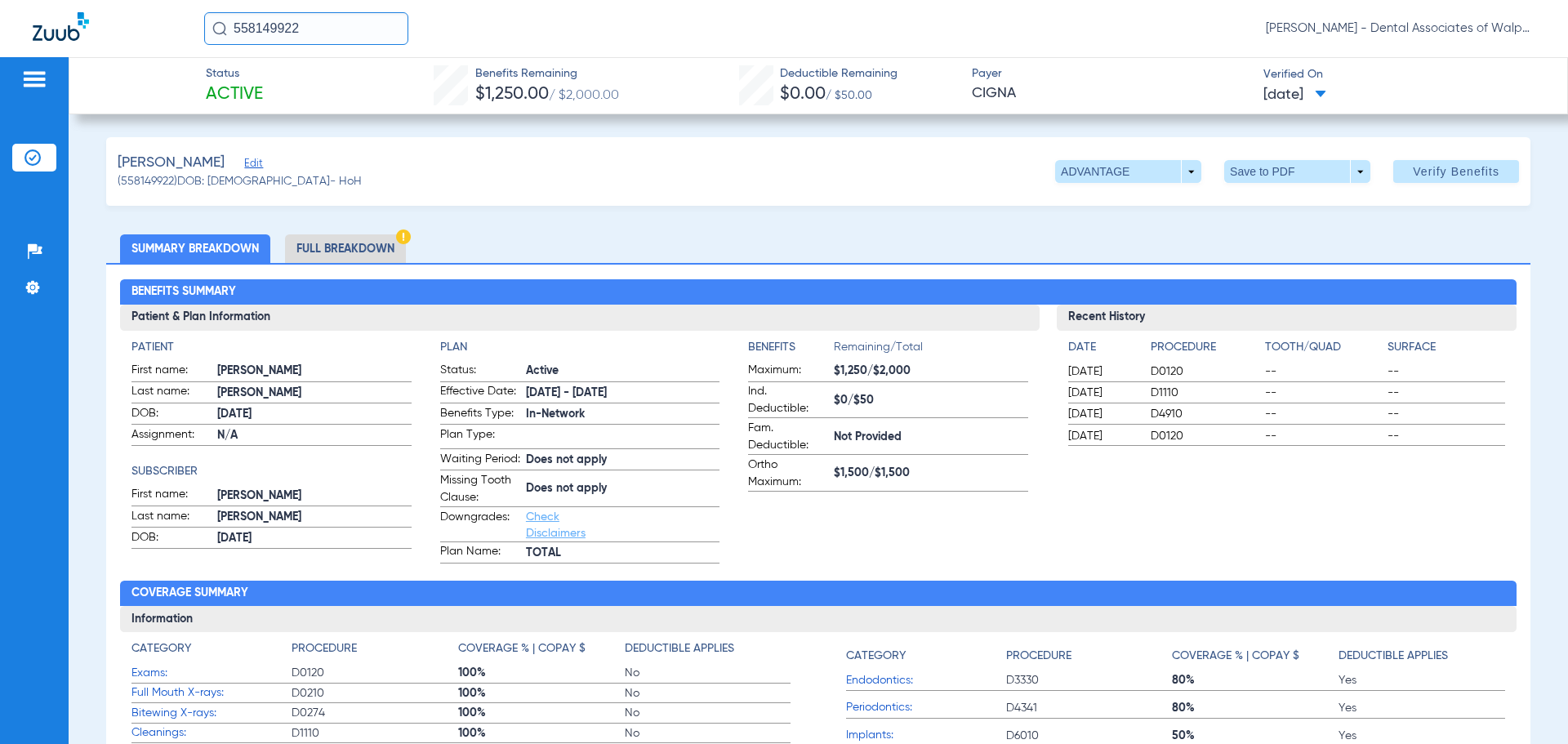
click at [335, 250] on li "Full Breakdown" at bounding box center [345, 249] width 121 height 29
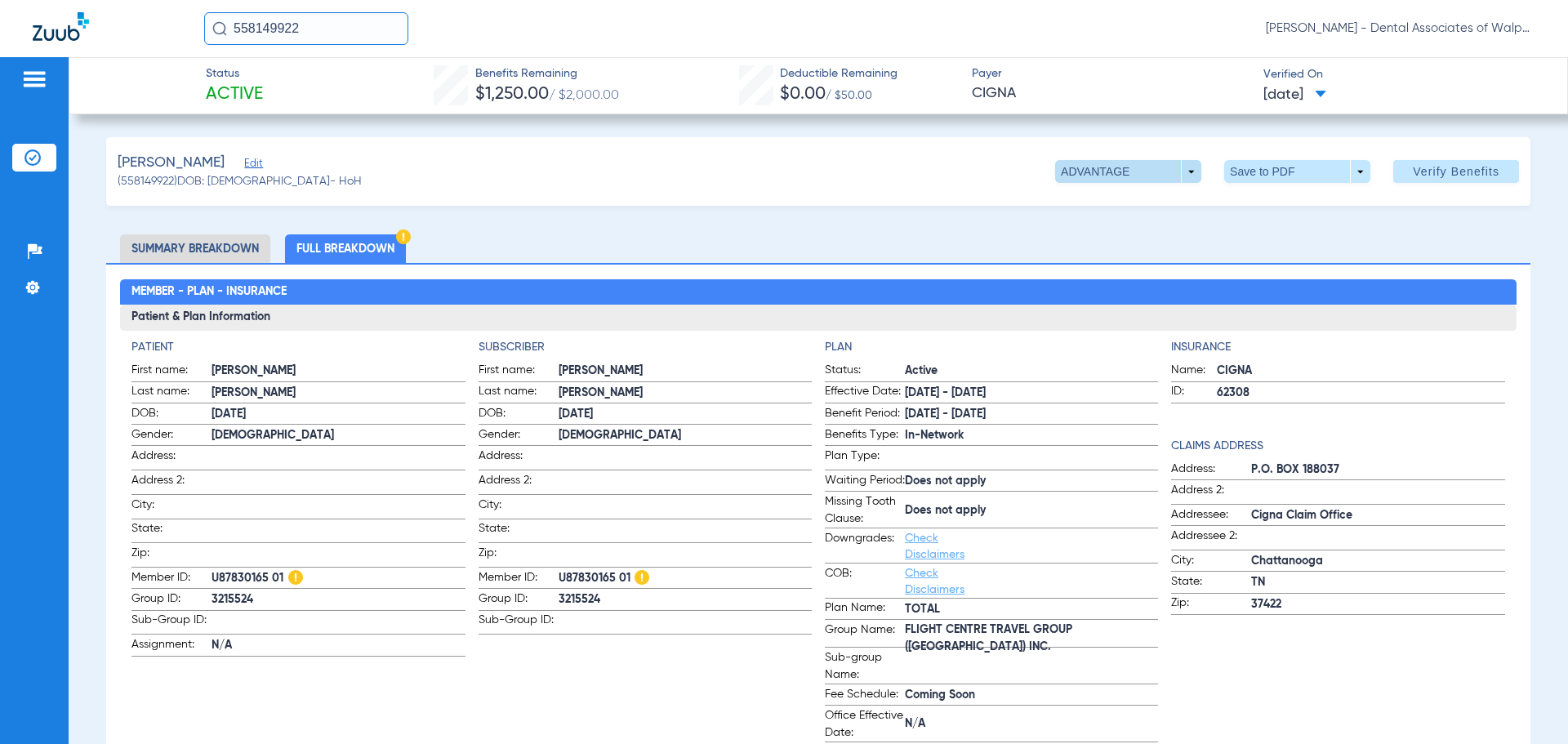
click at [1179, 172] on span at bounding box center [1128, 171] width 146 height 23
click at [1078, 238] on span "TOTAL" at bounding box center [1095, 237] width 76 height 12
drag, startPoint x: 305, startPoint y: 29, endPoint x: 198, endPoint y: 21, distance: 107.3
click at [198, 21] on div "558149922 [PERSON_NAME] - Dental Associates of Walpole" at bounding box center [784, 28] width 1568 height 57
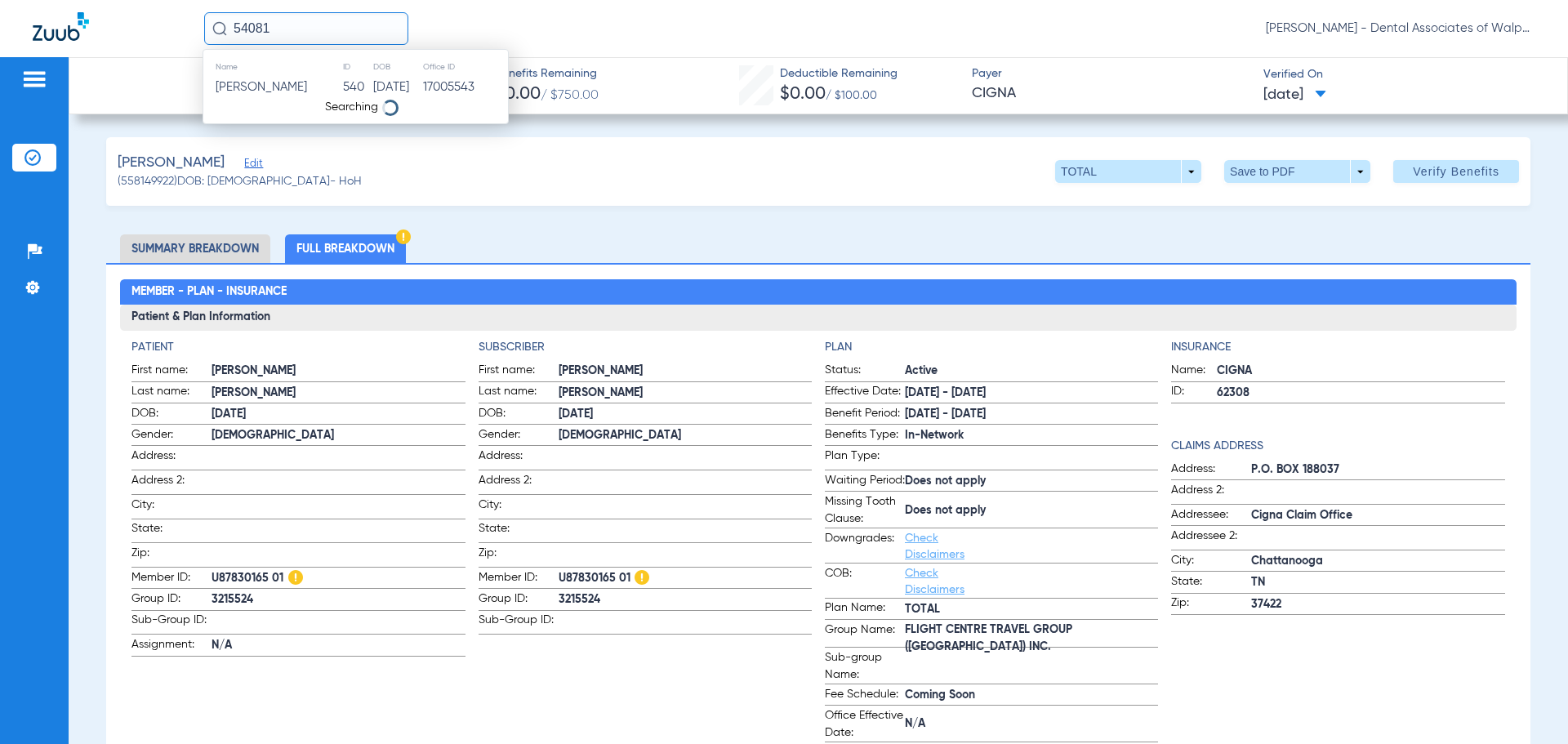
type input "54081"
click at [269, 90] on span "[PERSON_NAME]" at bounding box center [261, 87] width 92 height 13
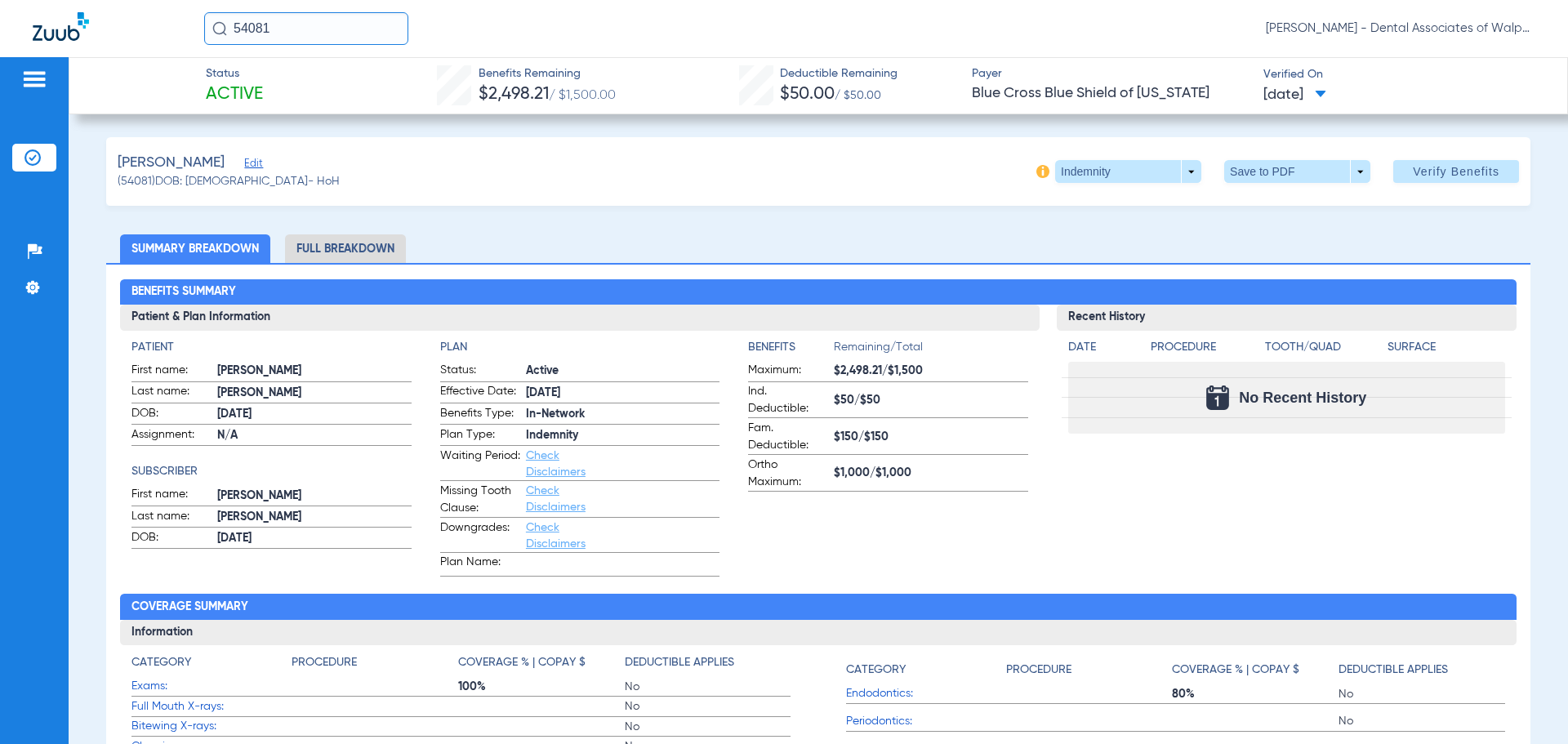
drag, startPoint x: 284, startPoint y: 29, endPoint x: 267, endPoint y: 12, distance: 24.0
click at [186, 23] on div "54081 [PERSON_NAME] - Dental Associates of Walpole" at bounding box center [784, 28] width 1568 height 57
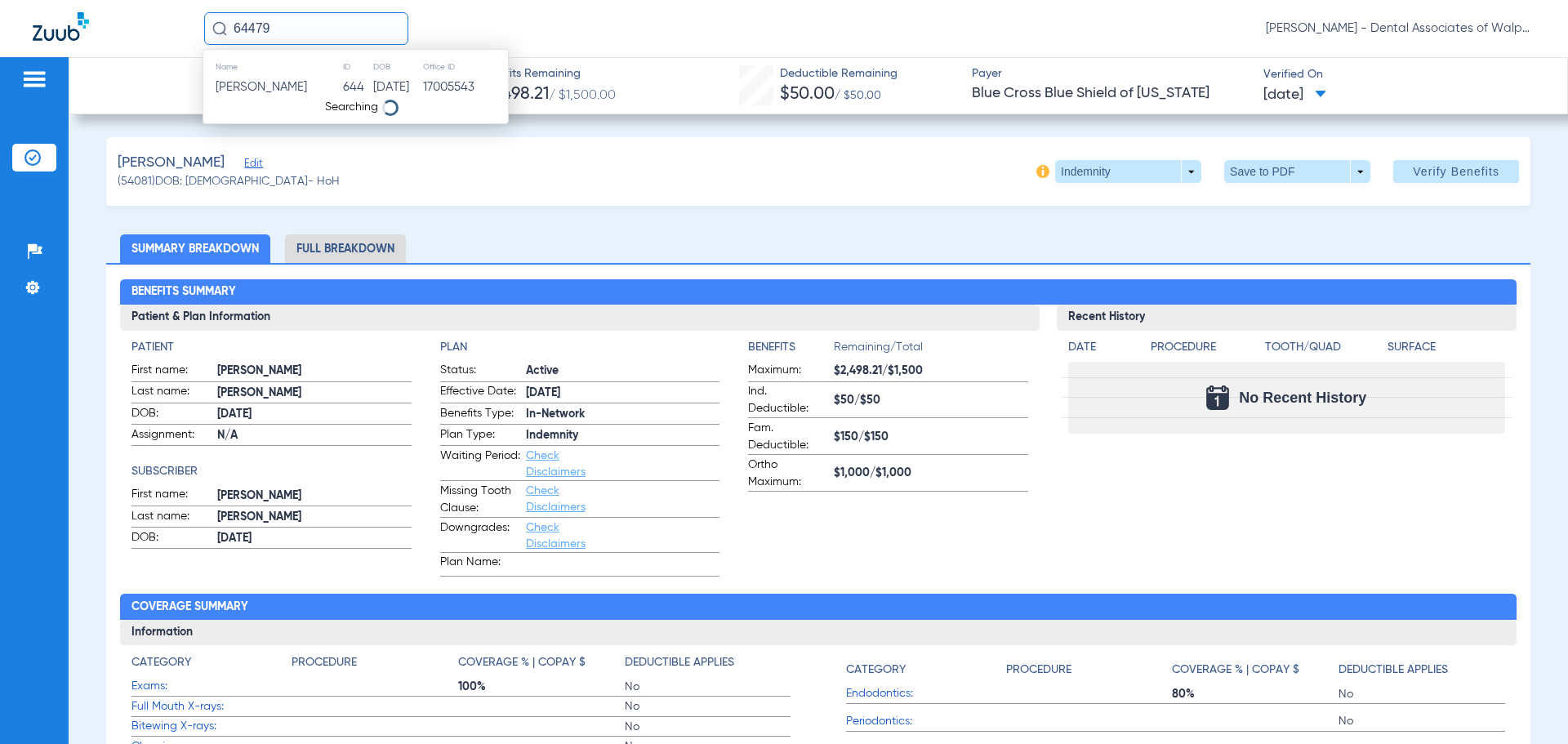
type input "64479"
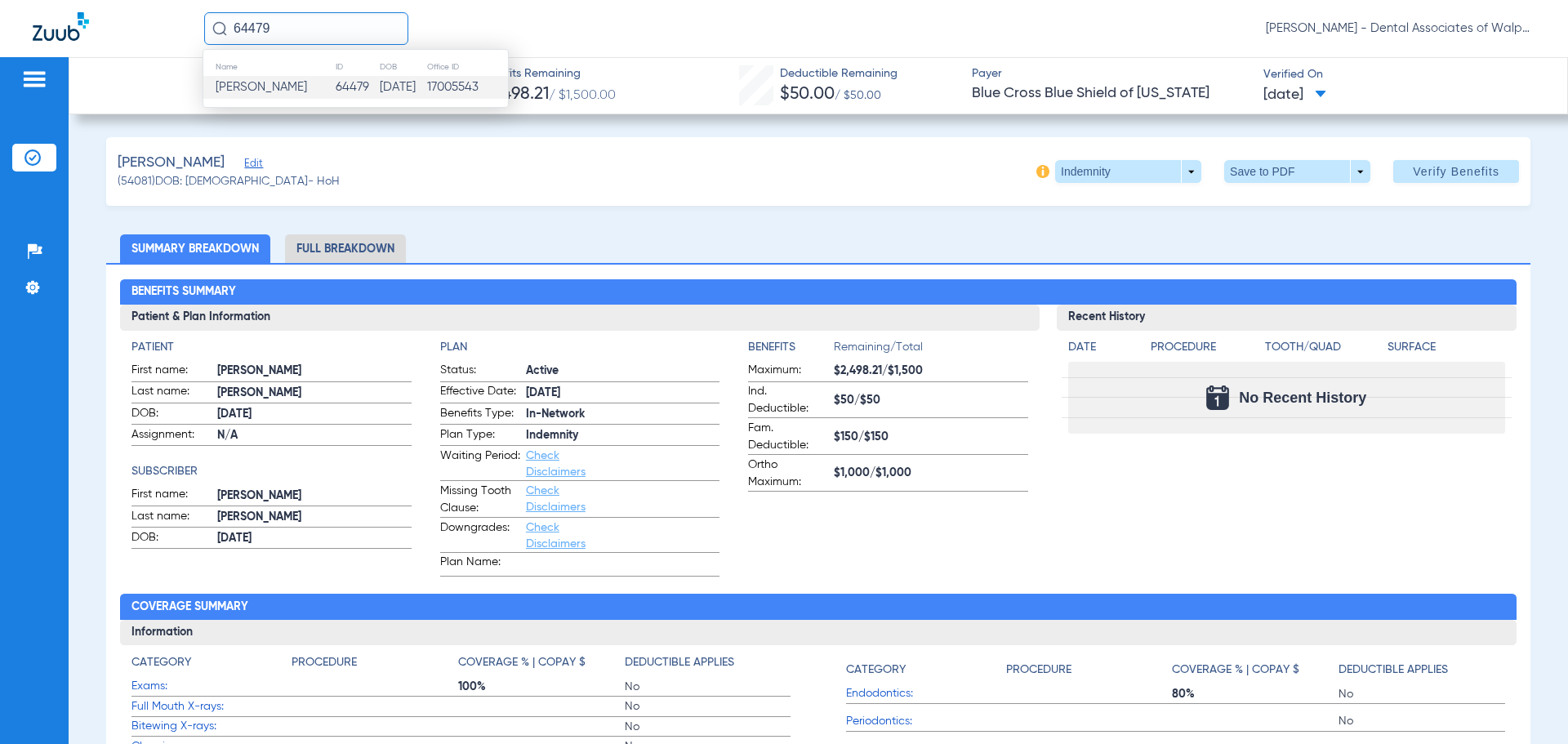
click at [252, 92] on span "[PERSON_NAME]" at bounding box center [261, 87] width 92 height 13
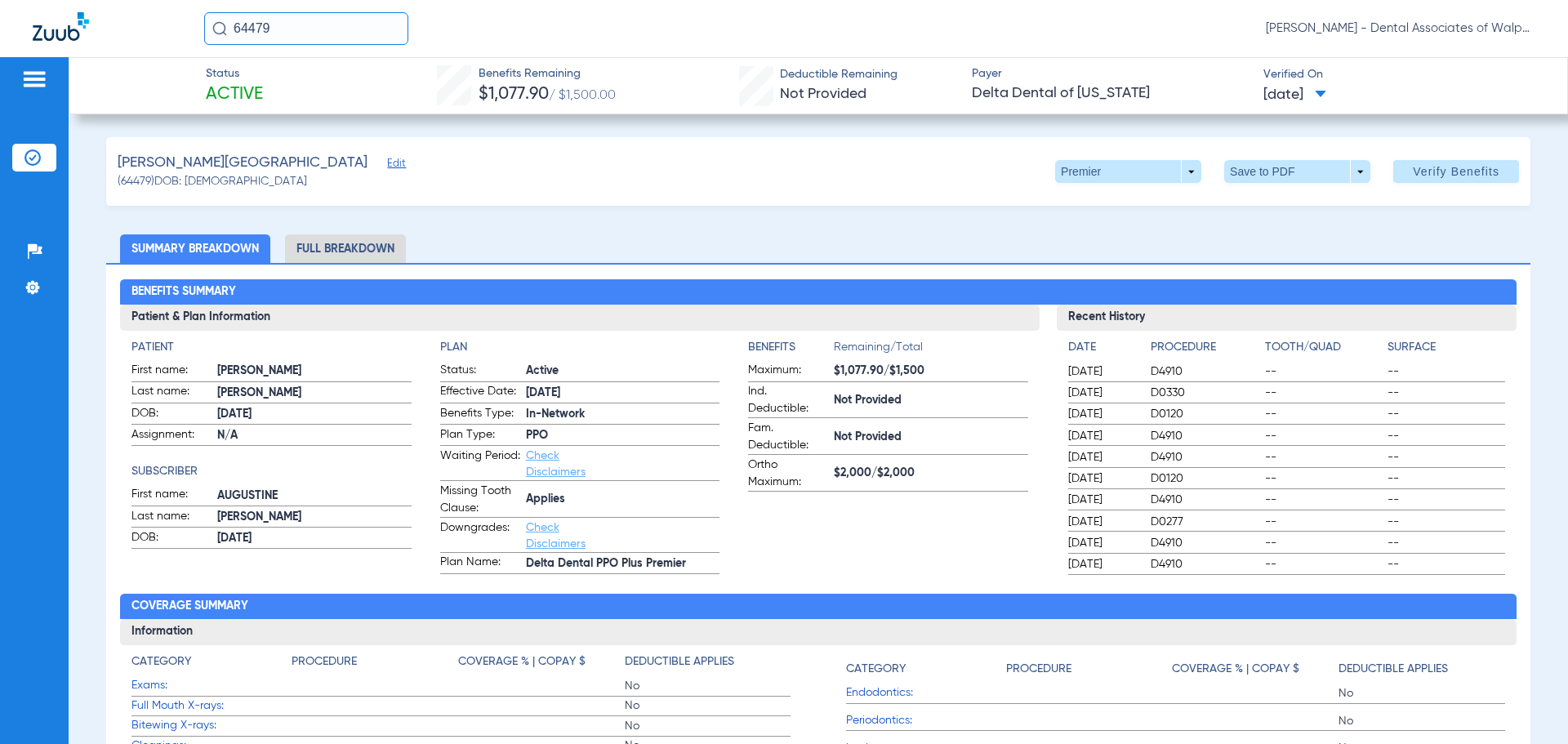
drag, startPoint x: 295, startPoint y: 26, endPoint x: 132, endPoint y: -7, distance: 166.3
click at [132, 0] on html "64479 [PERSON_NAME] - Dental Associates of Walpole Patients Insurance Verificat…" at bounding box center [784, 372] width 1568 height 744
type input "558144045"
click at [271, 91] on span "[PERSON_NAME]" at bounding box center [261, 87] width 92 height 13
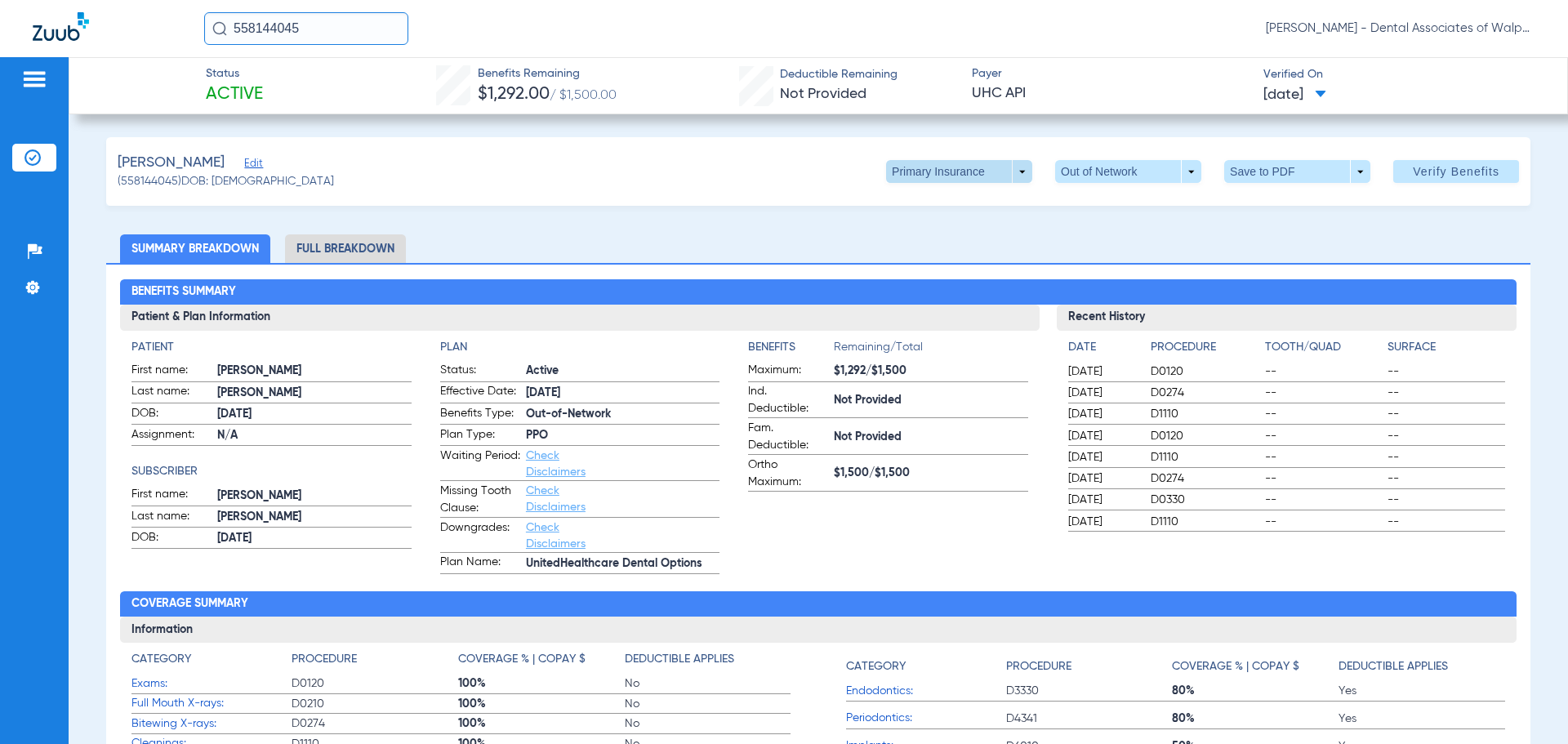
click at [1015, 171] on span at bounding box center [959, 171] width 146 height 23
click at [901, 233] on span "Secondary Insurance" at bounding box center [942, 237] width 108 height 12
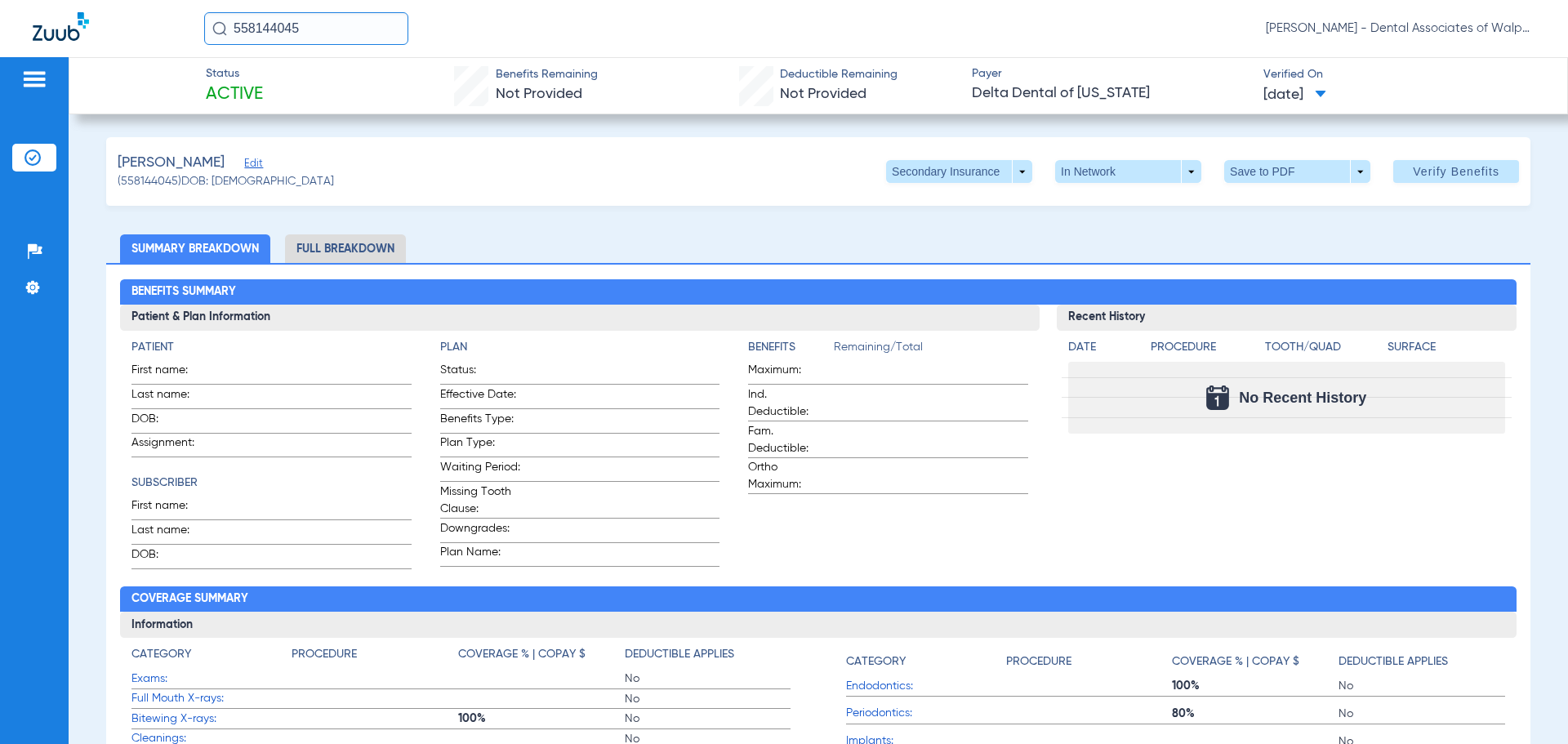
drag, startPoint x: 134, startPoint y: 13, endPoint x: 123, endPoint y: 13, distance: 11.0
click at [123, 13] on div "558144045 [PERSON_NAME] - Dental Associates of Walpole" at bounding box center [784, 28] width 1568 height 57
type input "81750"
click at [269, 82] on span "[PERSON_NAME]" at bounding box center [261, 87] width 92 height 13
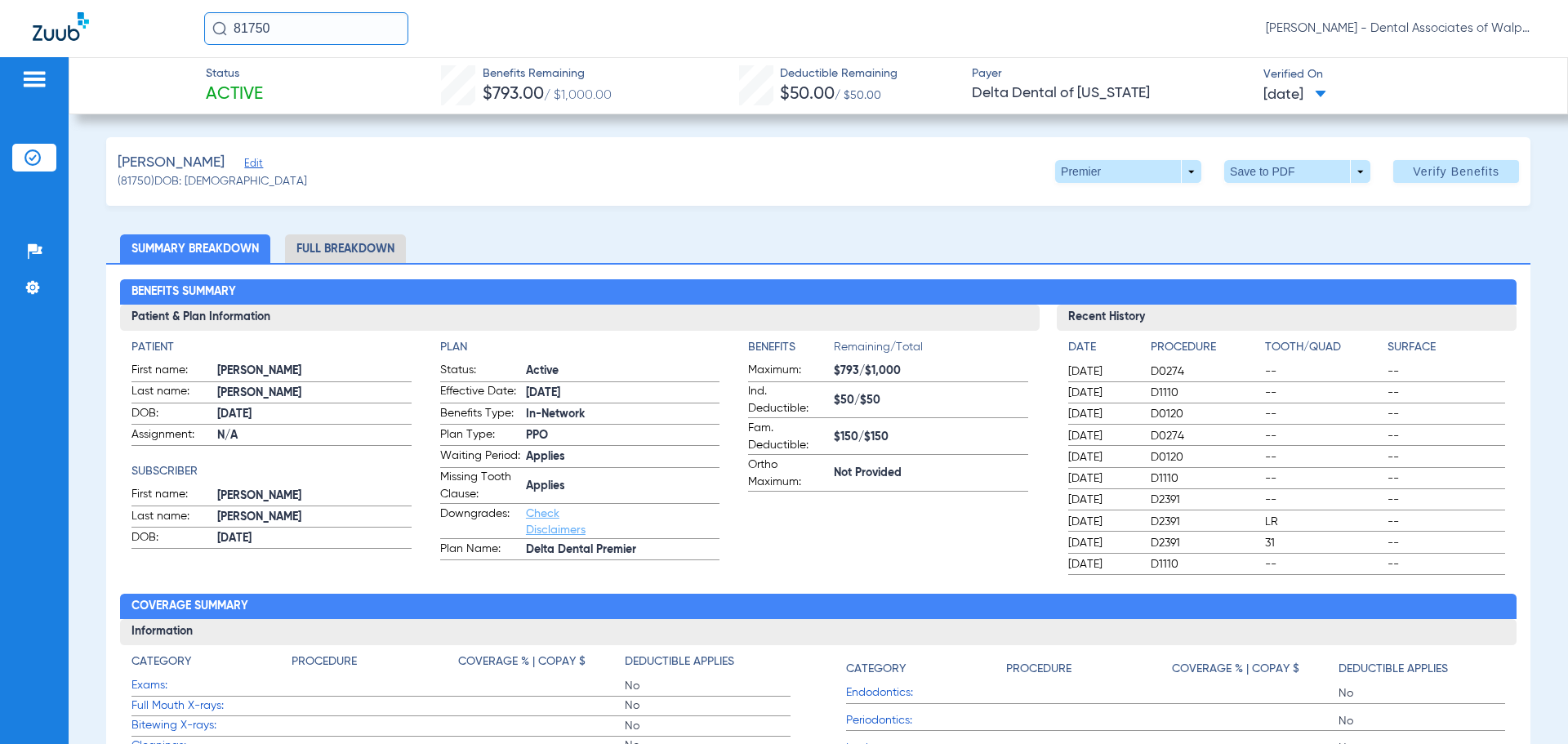
drag, startPoint x: 301, startPoint y: 30, endPoint x: 78, endPoint y: -24, distance: 229.4
click at [78, 0] on html "81750 [PERSON_NAME] - Dental Associates of Walpole Patients Insurance Verificat…" at bounding box center [784, 372] width 1568 height 744
type input "23774"
click at [239, 86] on span "[PERSON_NAME]" at bounding box center [261, 87] width 92 height 13
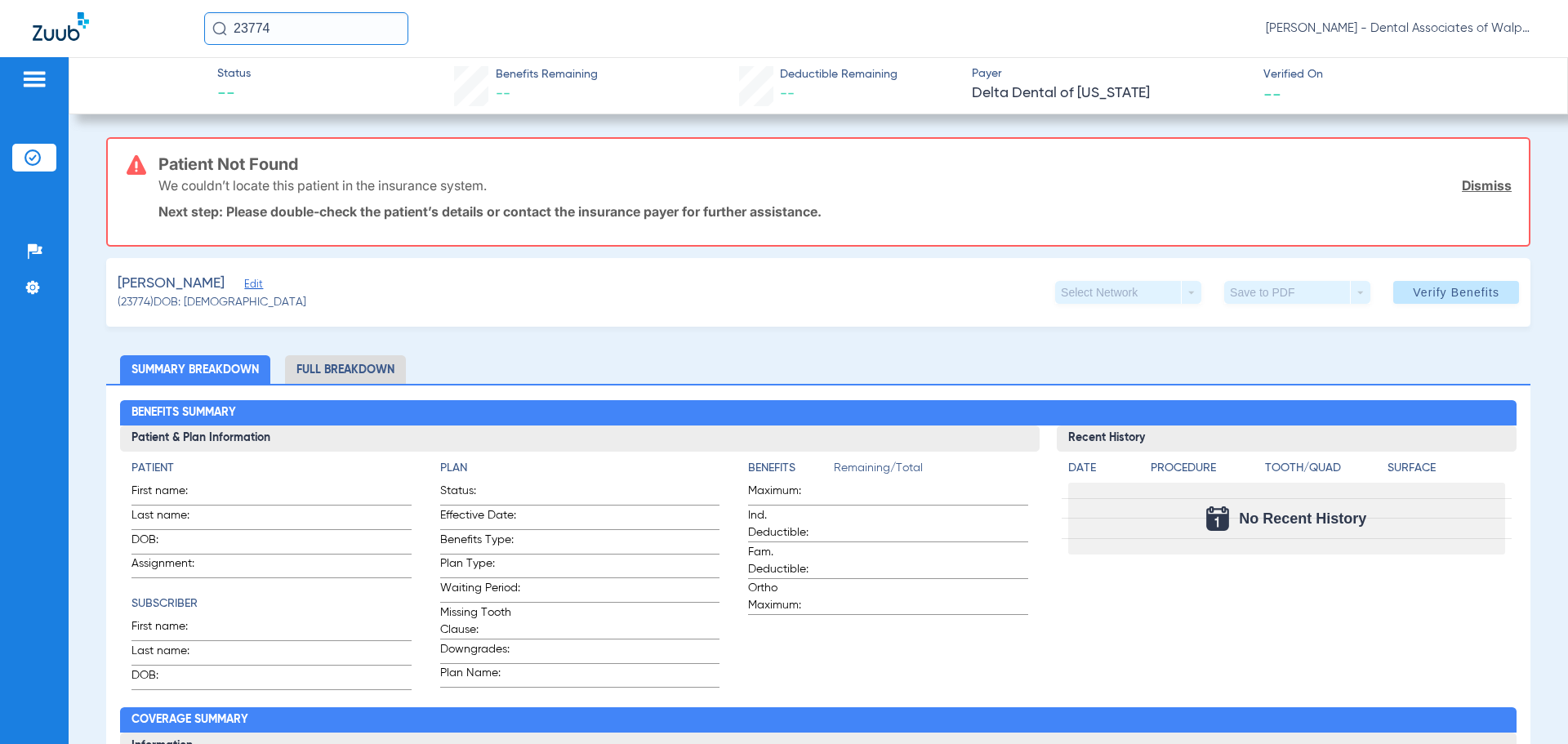
drag, startPoint x: 307, startPoint y: 24, endPoint x: 172, endPoint y: 18, distance: 135.1
click at [172, 18] on div "23774 [PERSON_NAME] - Dental Associates of Walpole" at bounding box center [784, 28] width 1568 height 57
type input "53700\"
click at [279, 27] on input "53700\" at bounding box center [305, 29] width 204 height 33
type input "53700"
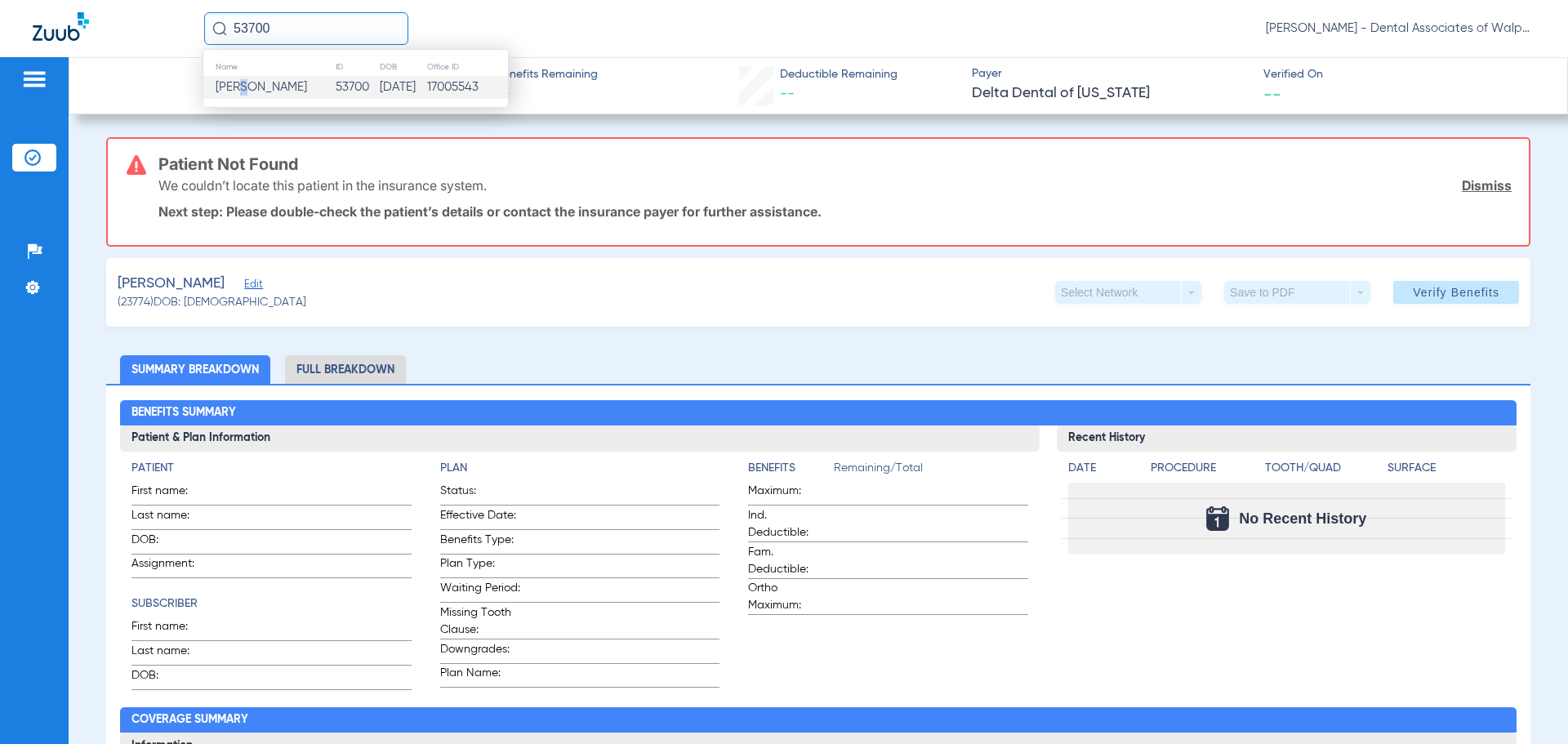
click at [247, 92] on span "[PERSON_NAME]" at bounding box center [261, 87] width 92 height 13
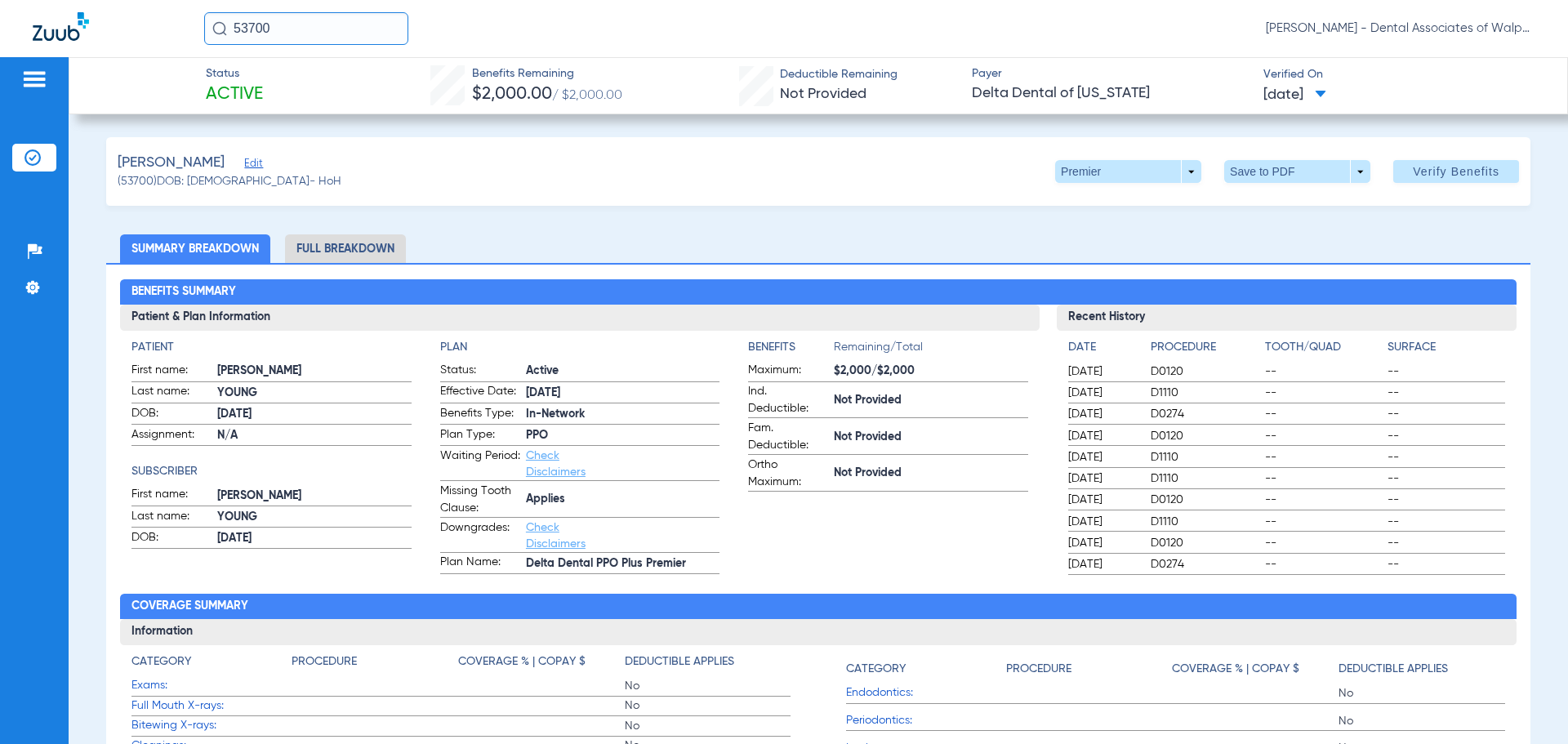
drag, startPoint x: 275, startPoint y: 23, endPoint x: 197, endPoint y: 8, distance: 79.4
click at [197, 8] on div "53700 [PERSON_NAME] - Dental Associates of Walpole" at bounding box center [784, 28] width 1568 height 57
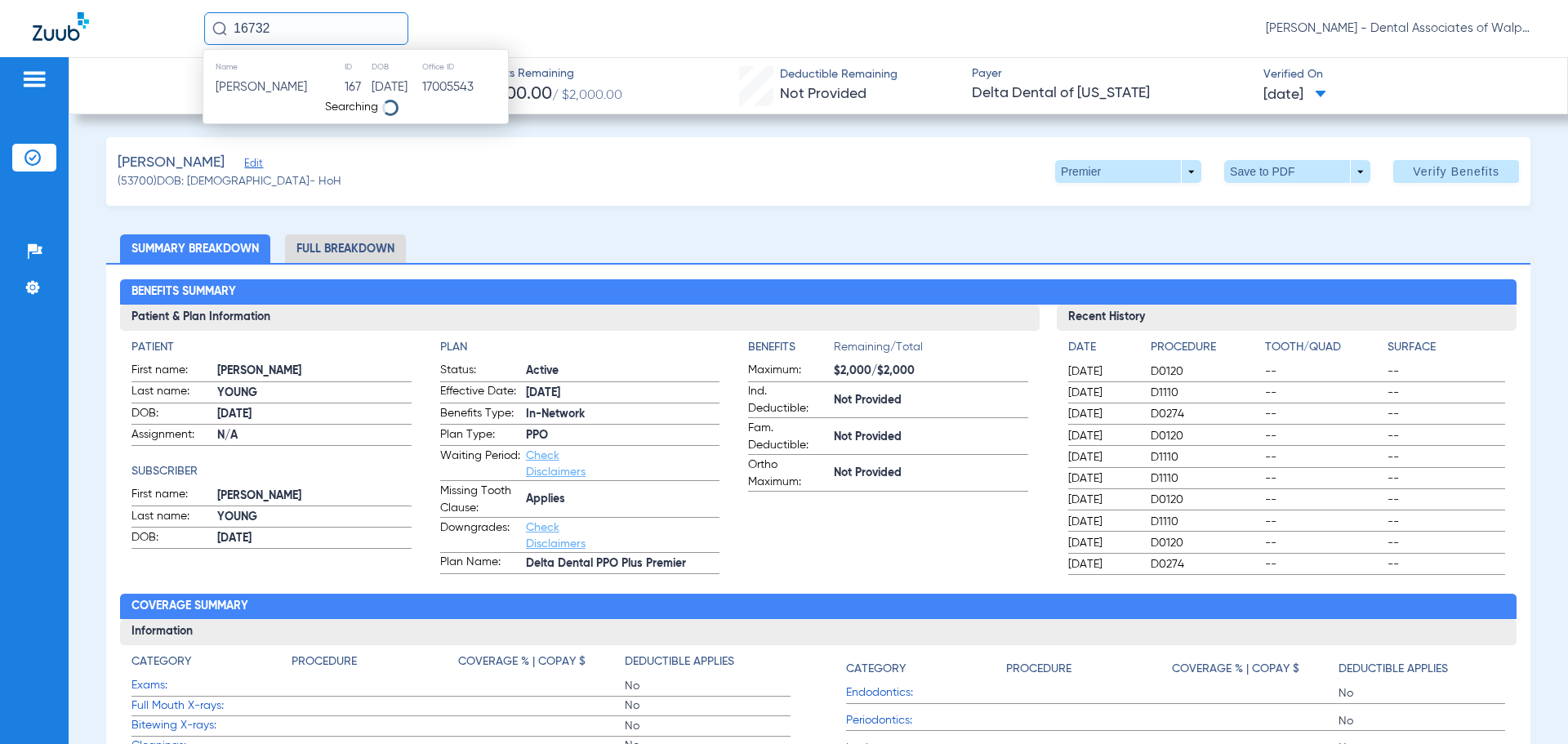
type input "16732"
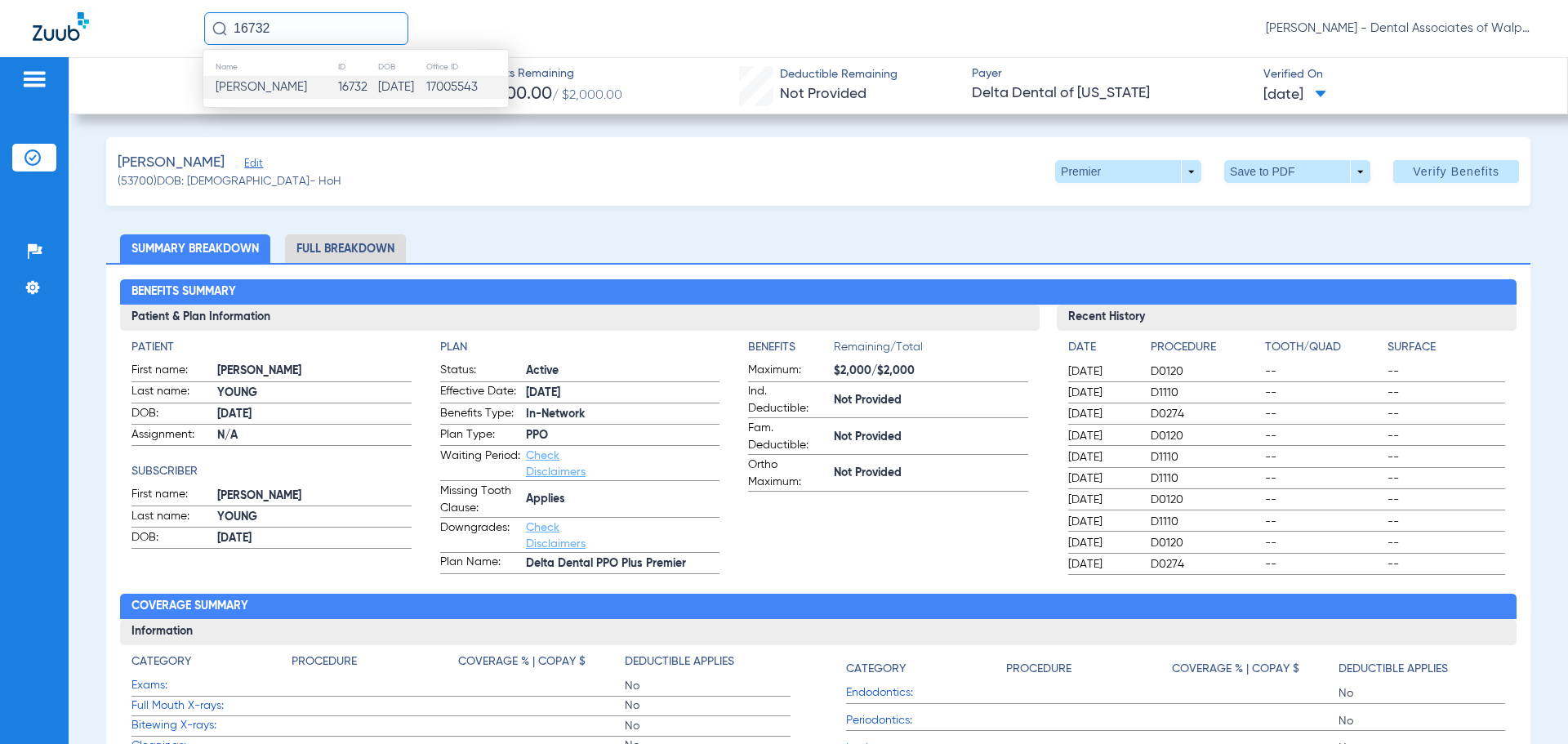
click at [277, 89] on span "[PERSON_NAME]" at bounding box center [261, 87] width 92 height 13
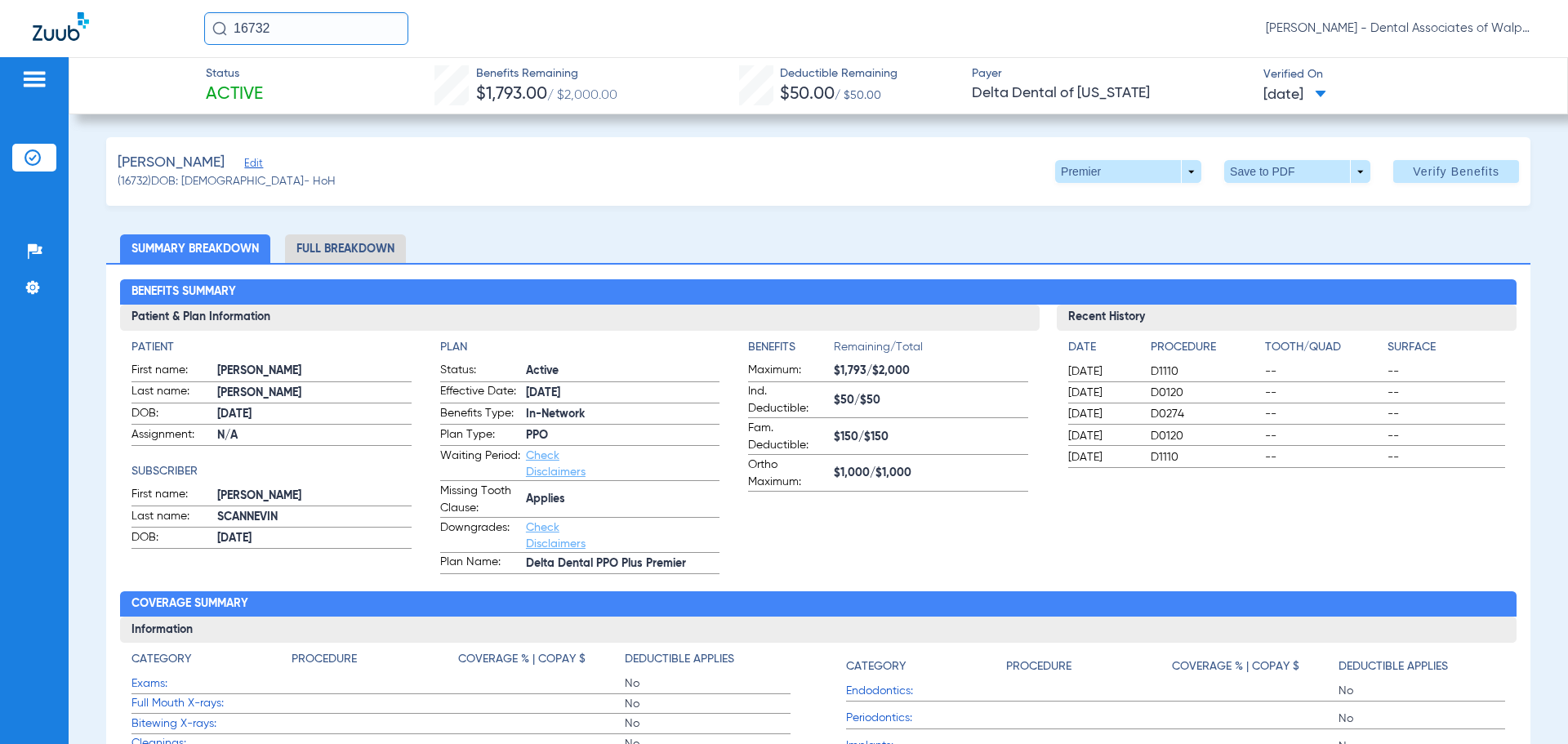
drag, startPoint x: 287, startPoint y: 24, endPoint x: 165, endPoint y: 10, distance: 122.8
click at [165, 10] on div "16732 [PERSON_NAME] - Dental Associates of Walpole" at bounding box center [784, 28] width 1568 height 57
type input "558141575"
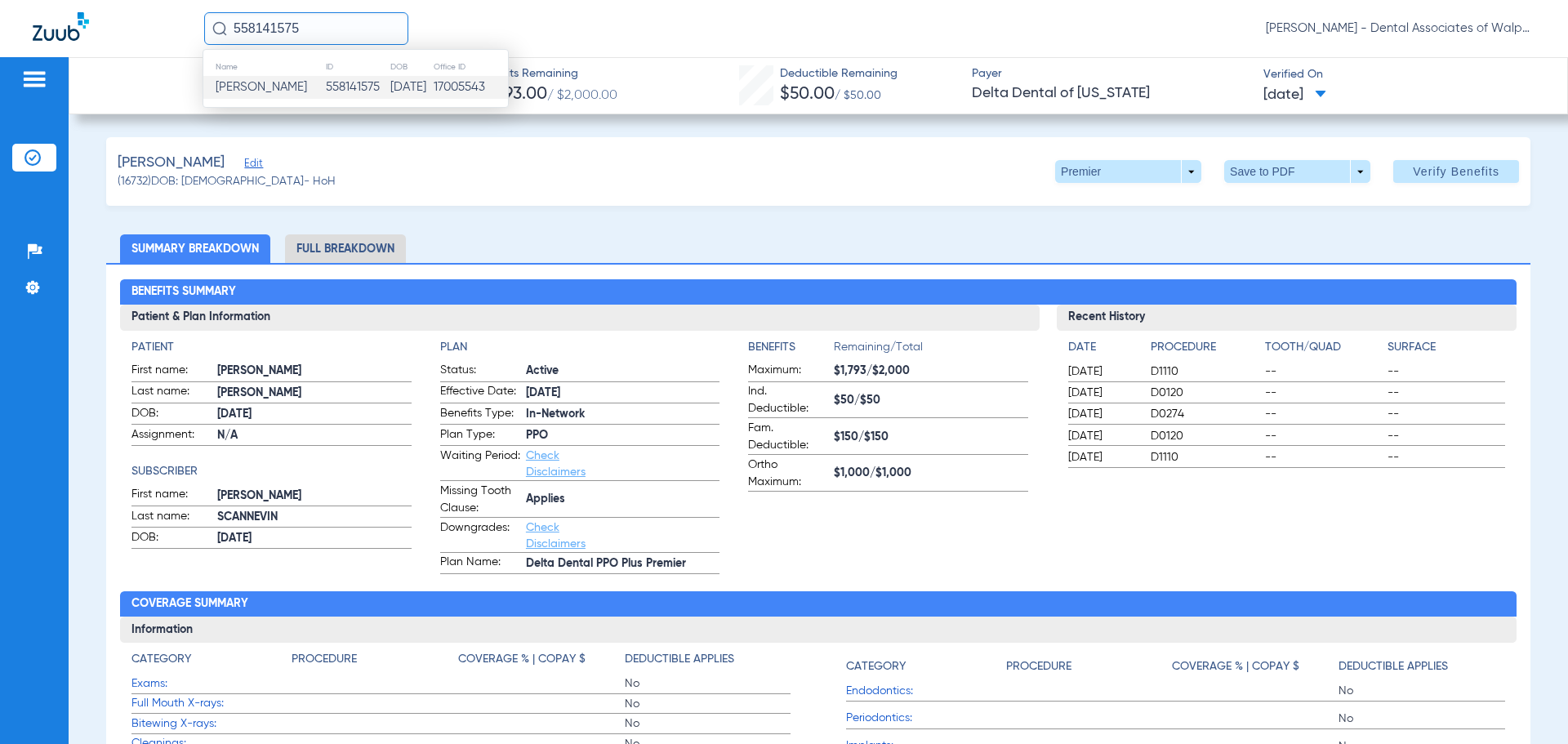
click at [260, 87] on span "[PERSON_NAME]" at bounding box center [261, 87] width 92 height 13
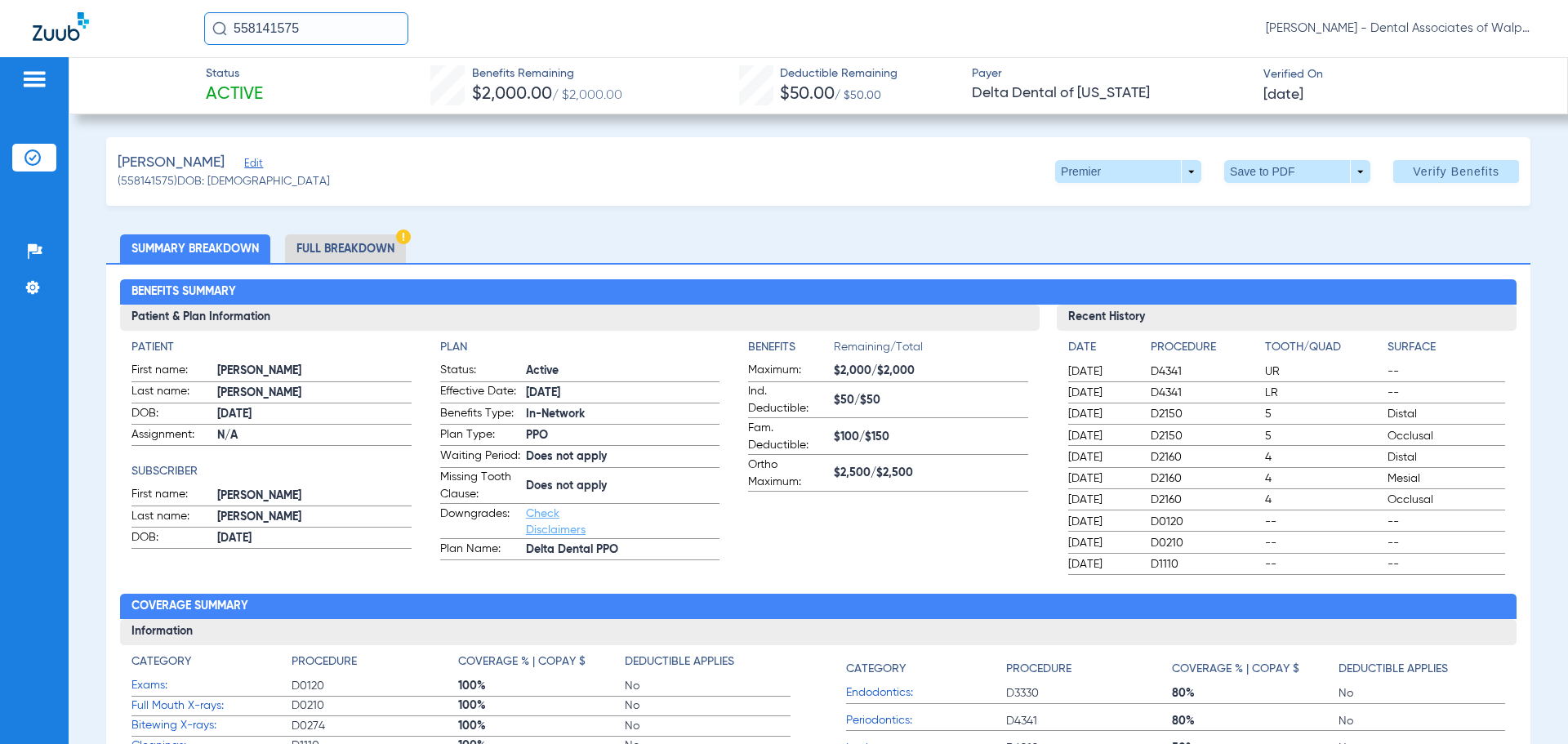
click at [143, 0] on html "558141575 [PERSON_NAME] - Dental Associates of Walpole Patients Insurance Verif…" at bounding box center [784, 372] width 1568 height 744
type input "86787"
click at [269, 81] on td "[PERSON_NAME] [PERSON_NAME]" at bounding box center [303, 87] width 199 height 23
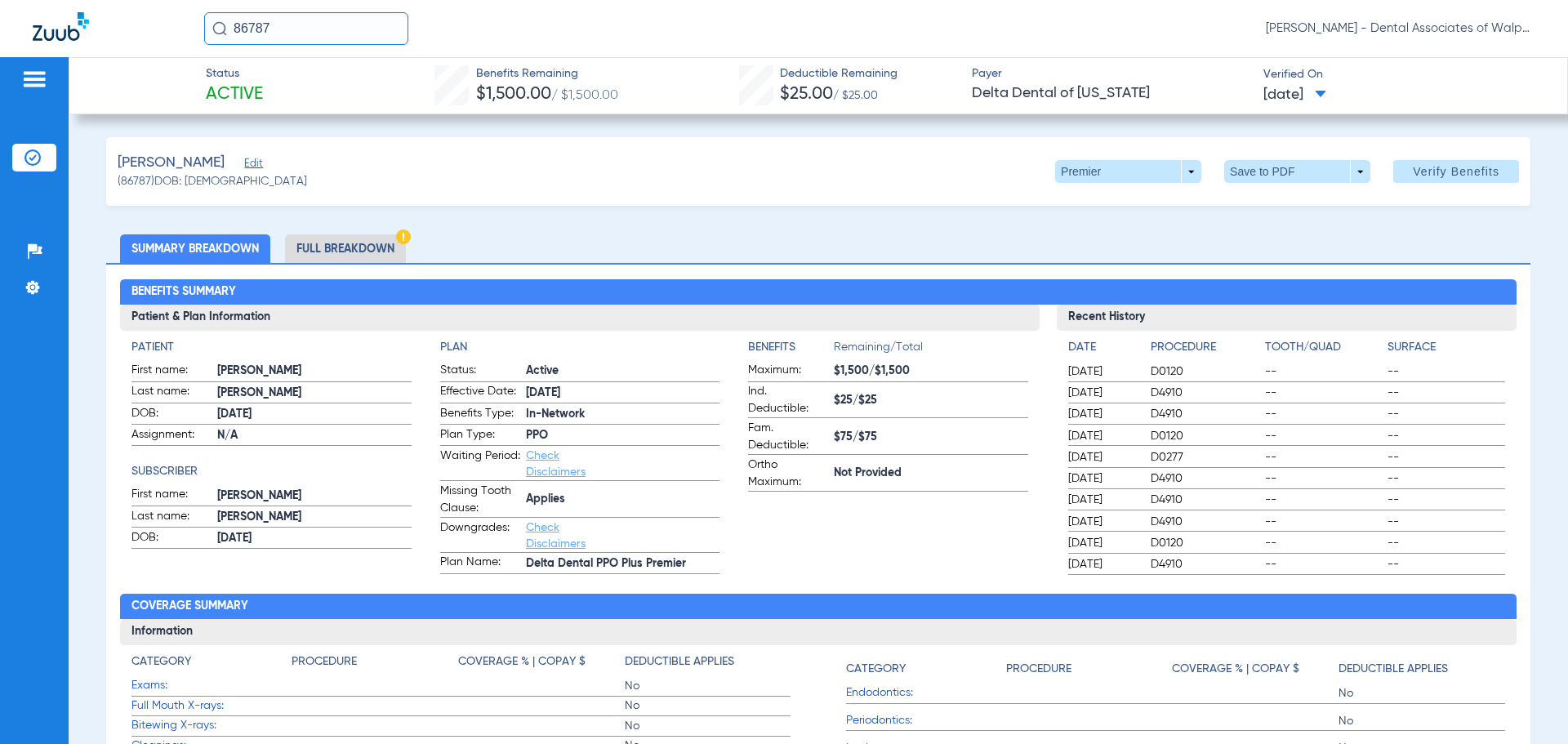
drag, startPoint x: 301, startPoint y: 26, endPoint x: 178, endPoint y: 20, distance: 123.1
click at [178, 20] on div "86787 [PERSON_NAME] - Dental Associates of Walpole" at bounding box center [784, 28] width 1568 height 57
type input "48263"
click at [279, 87] on span "[PERSON_NAME]" at bounding box center [261, 87] width 92 height 13
